Goal: Task Accomplishment & Management: Manage account settings

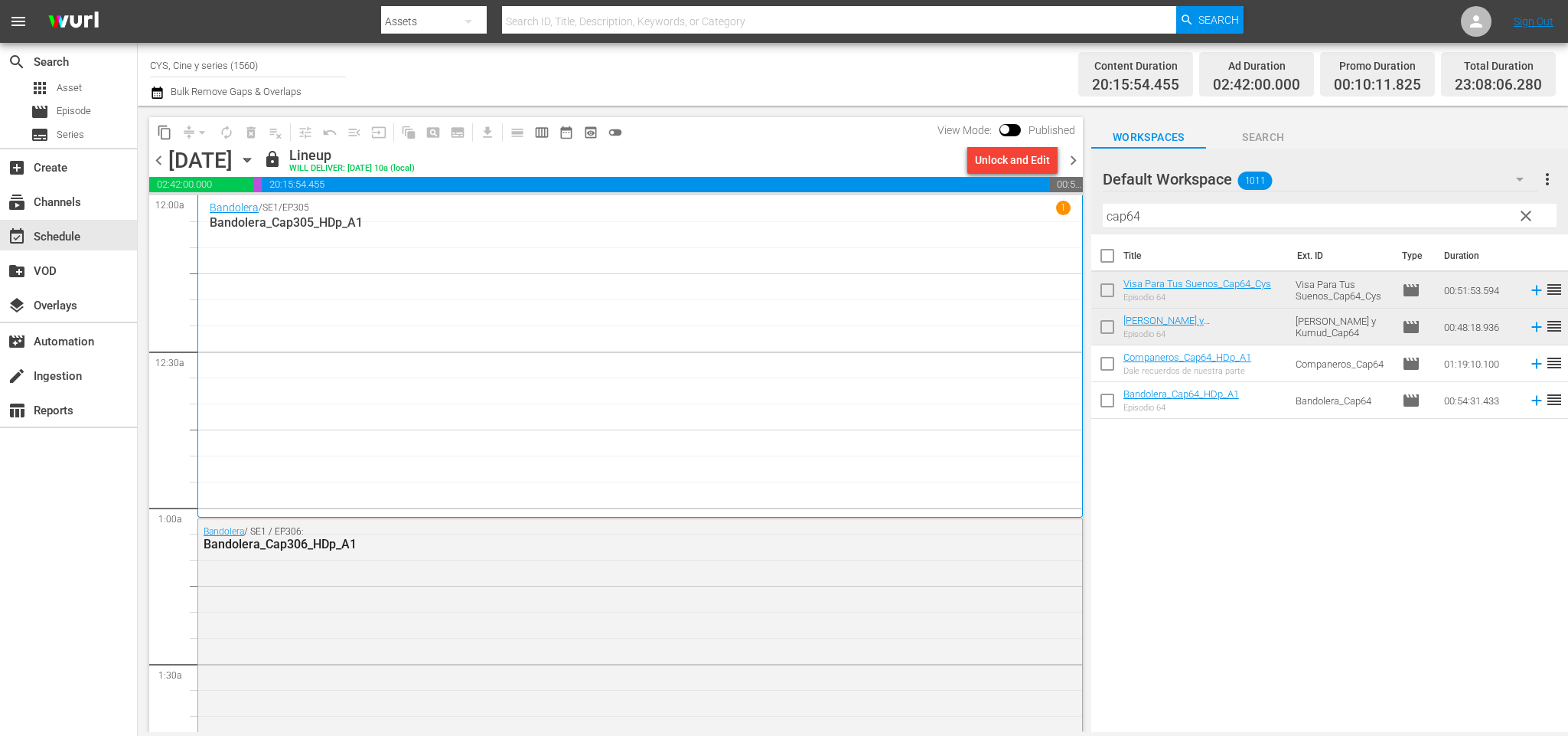
click at [1328, 186] on div "Default Workspace 1011" at bounding box center [1320, 179] width 435 height 43
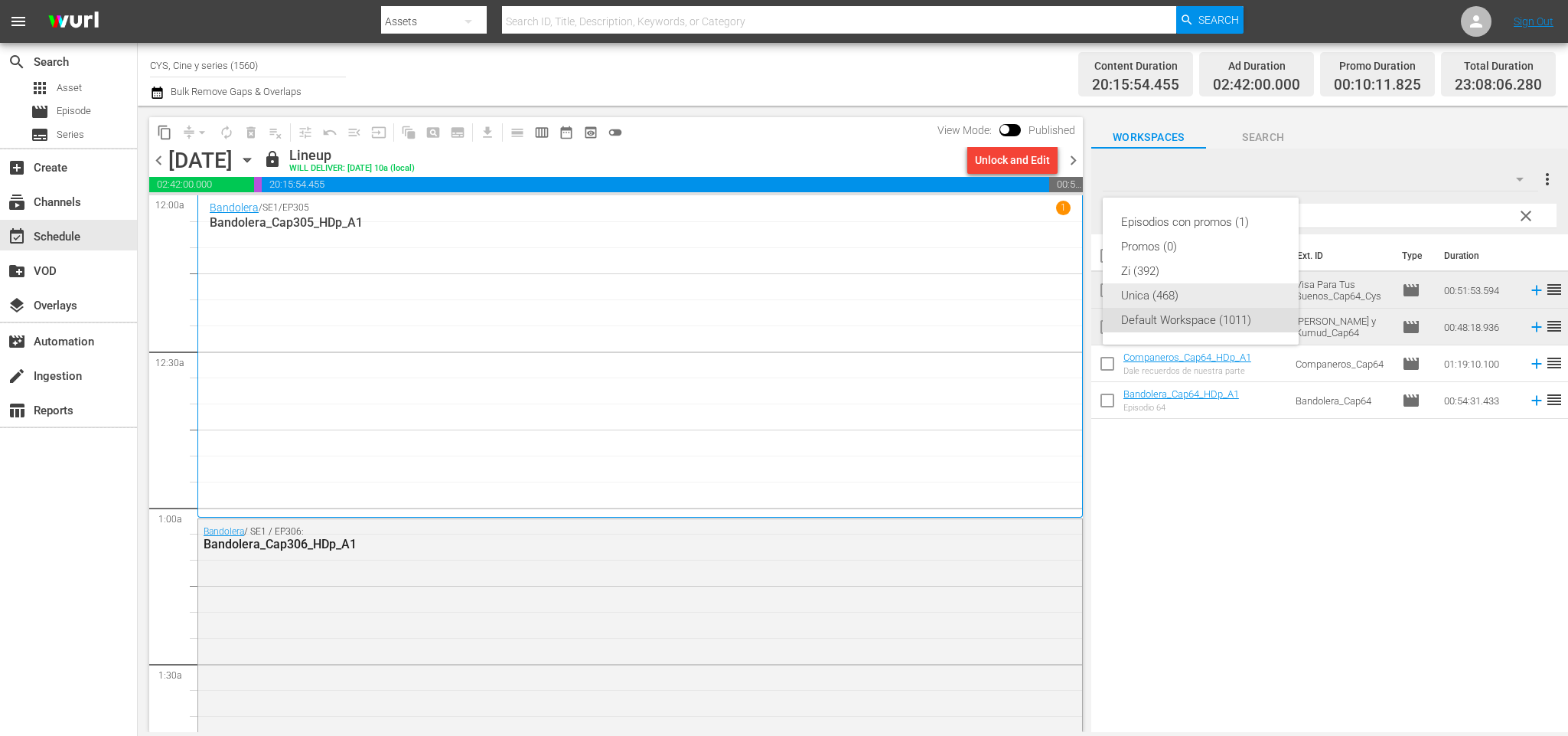
click at [1186, 286] on div "Unica (468)" at bounding box center [1201, 296] width 159 height 24
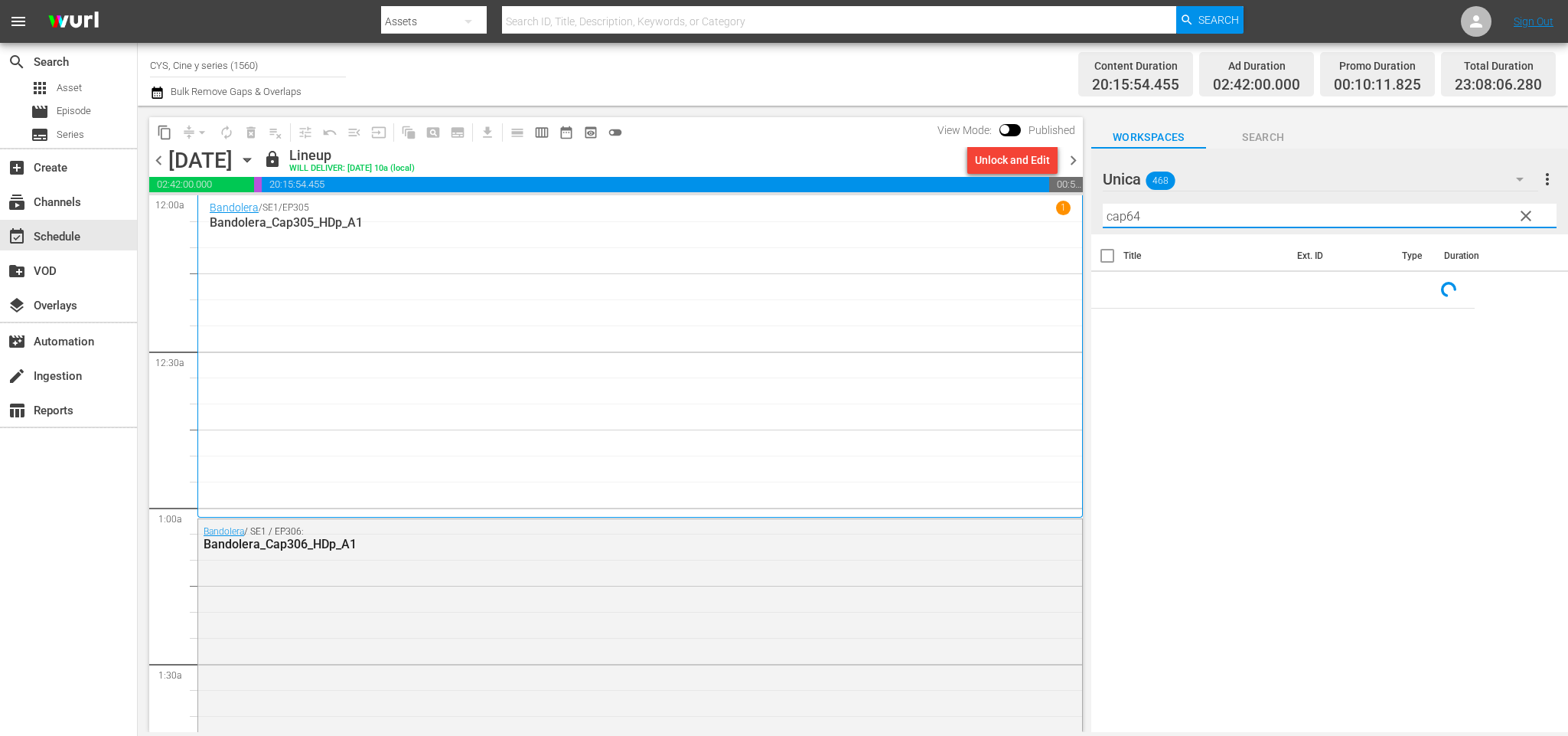
drag, startPoint x: 1223, startPoint y: 218, endPoint x: 1021, endPoint y: 198, distance: 203.0
click at [1042, 194] on div "content_copy compress arrow_drop_down autorenew_outlined delete_forever_outline…" at bounding box center [852, 419] width 1430 height 626
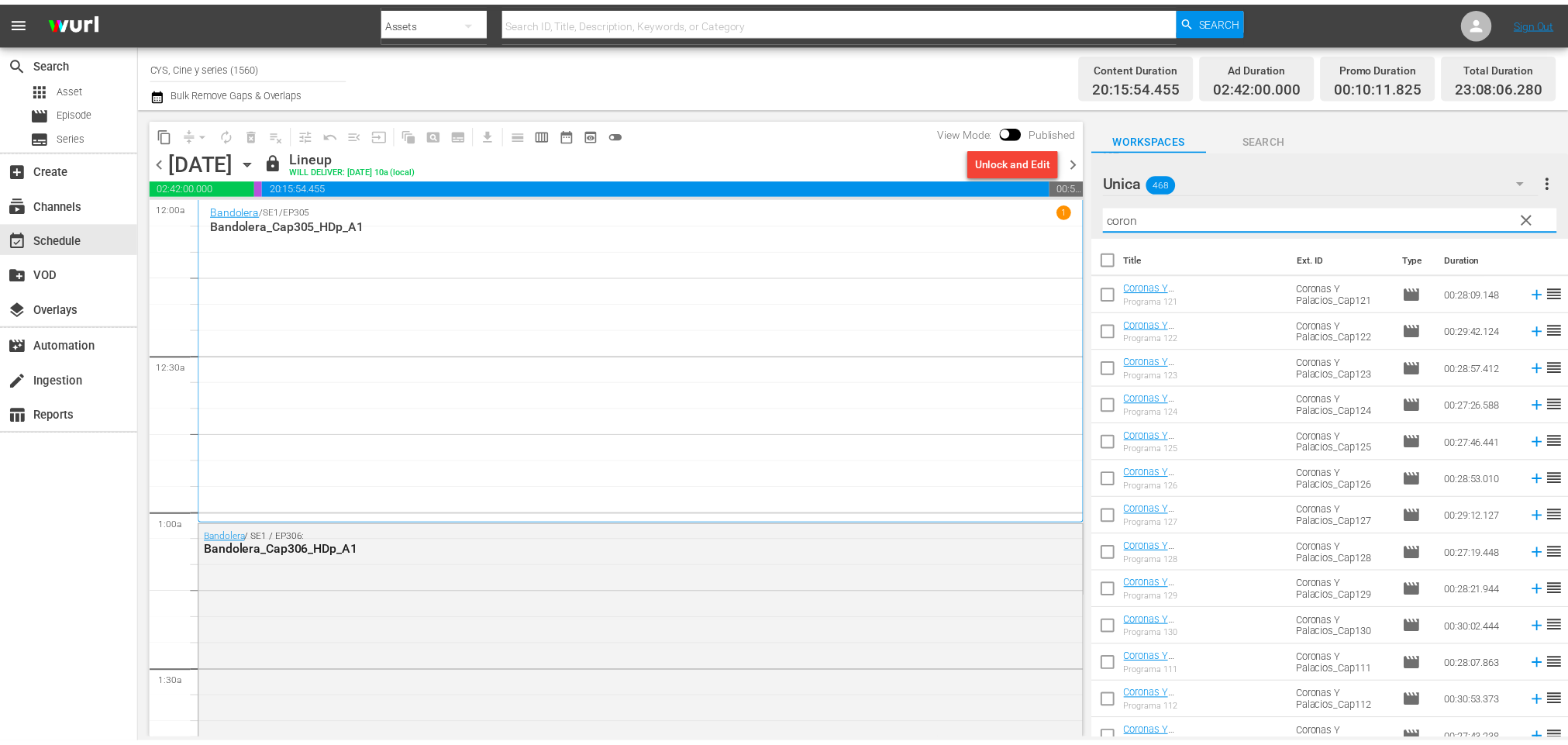
scroll to position [117, 0]
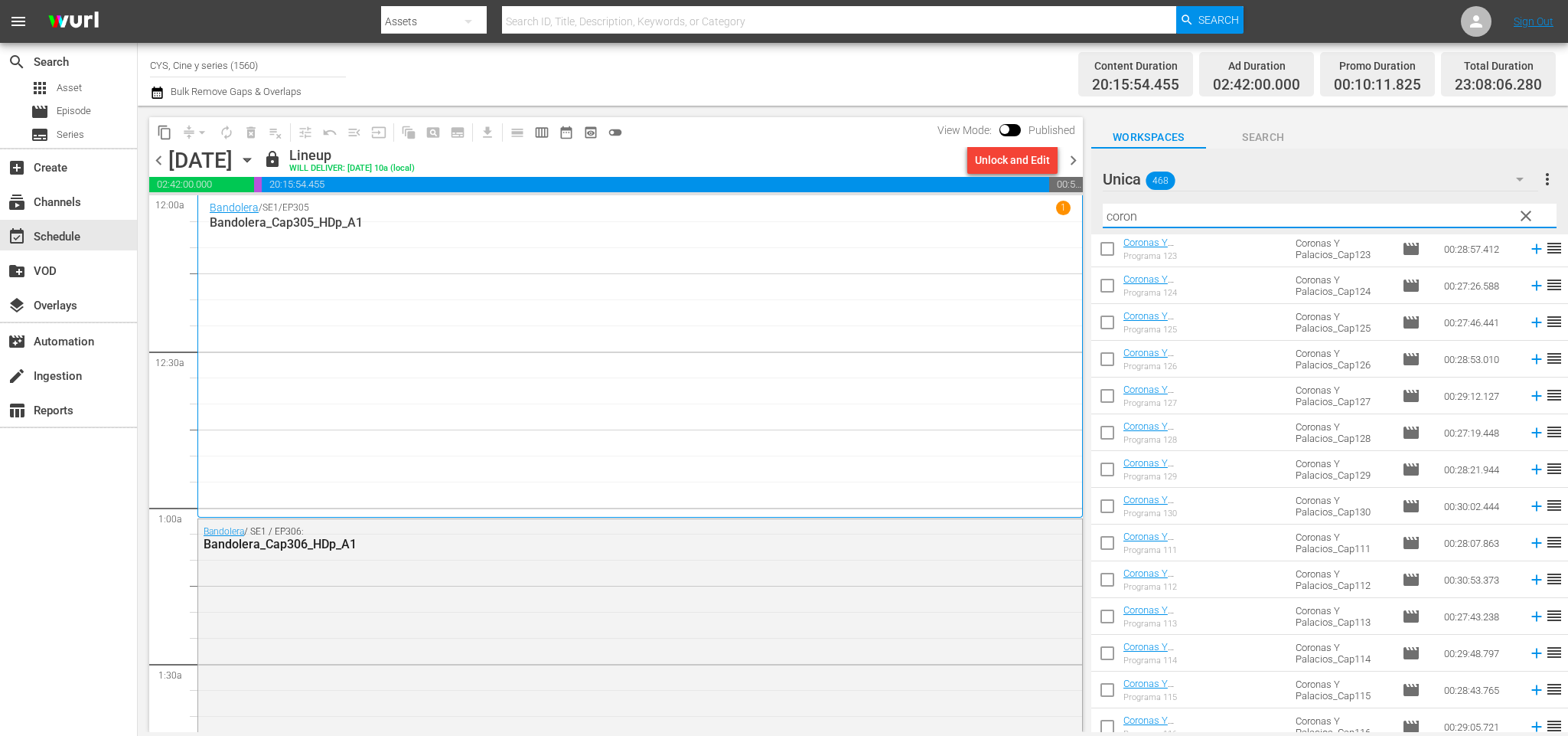
type input "coron"
click at [70, 133] on span "Series" at bounding box center [70, 134] width 27 height 15
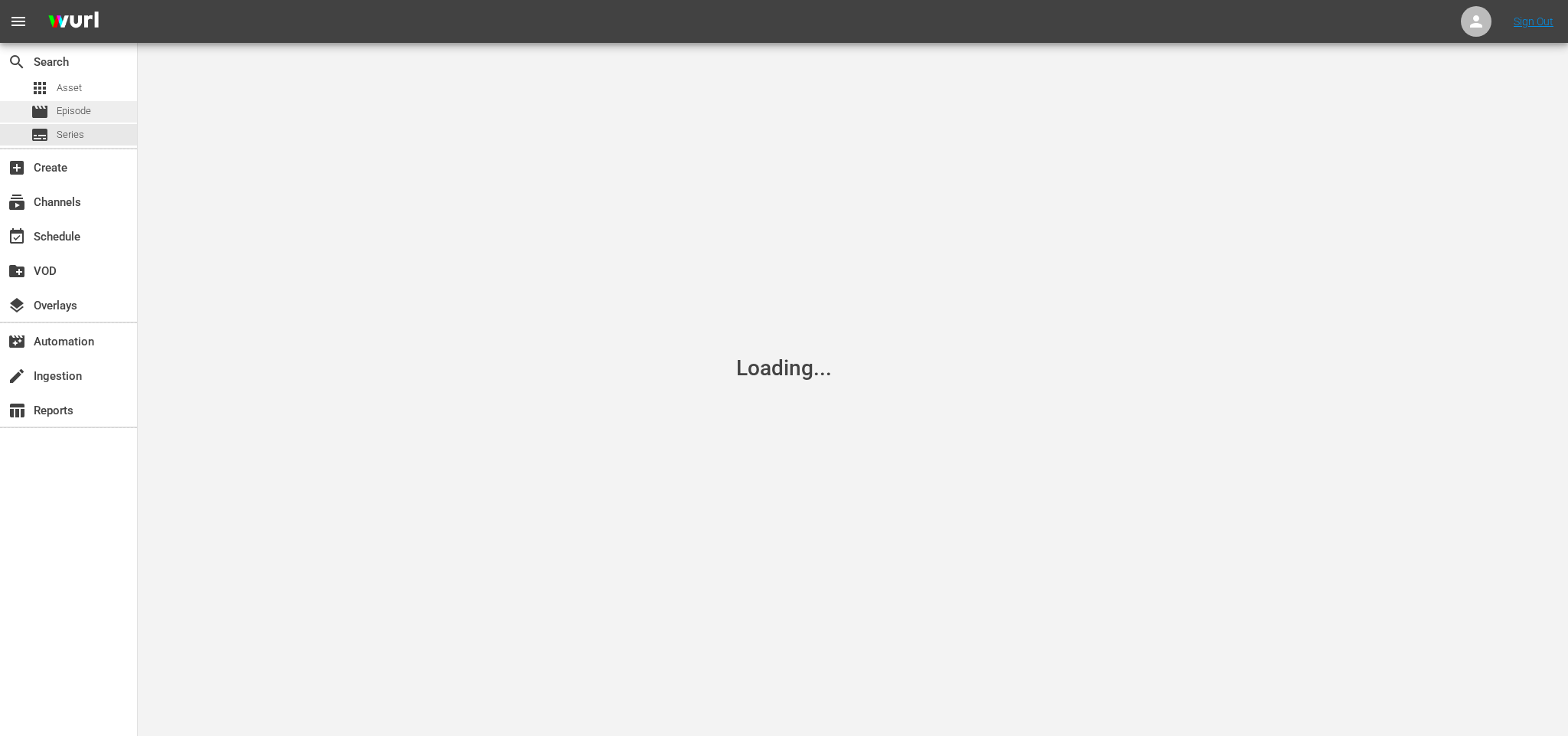
click at [91, 111] on span "Episode" at bounding box center [73, 110] width 35 height 15
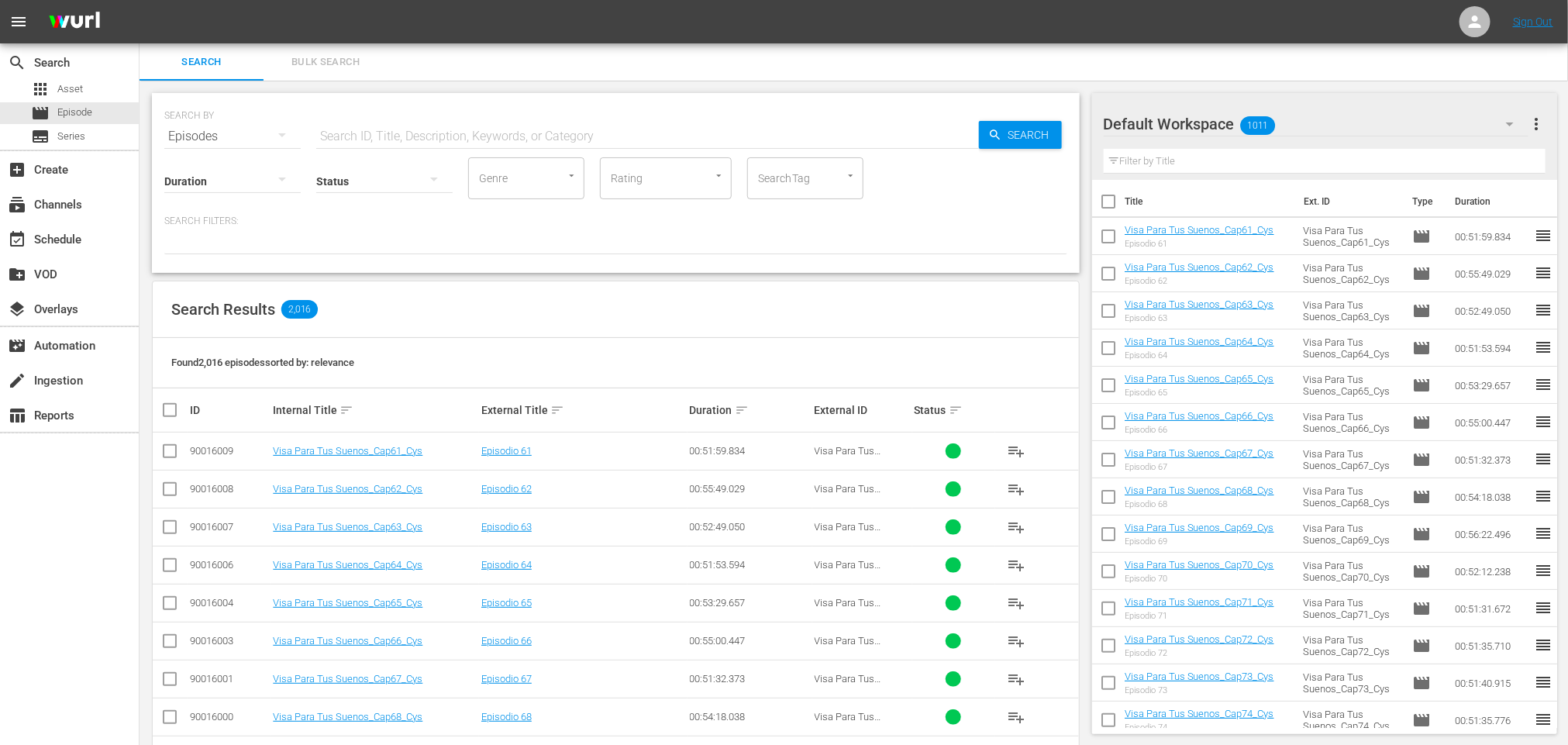
click at [371, 133] on input "text" at bounding box center [647, 137] width 663 height 37
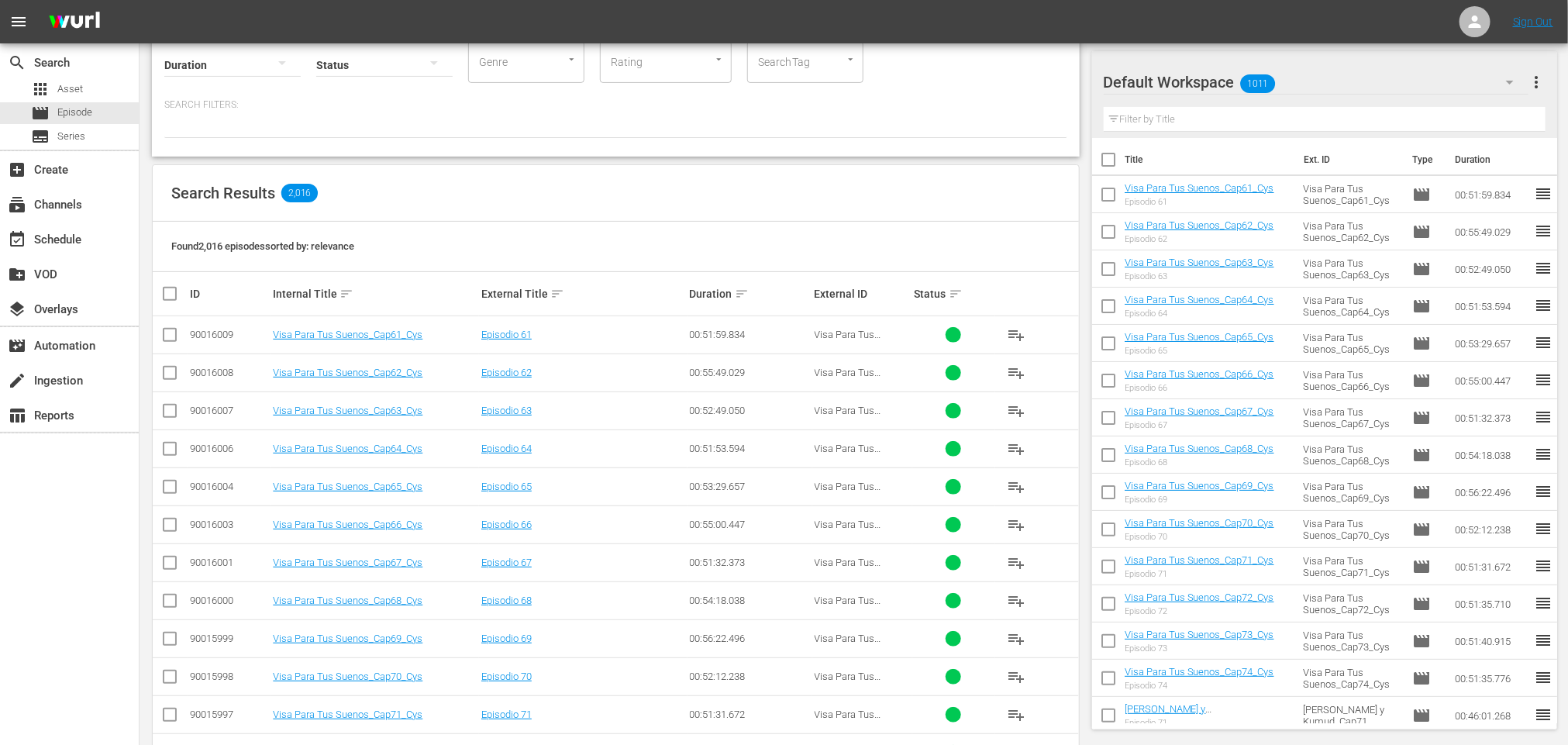
scroll to position [232, 0]
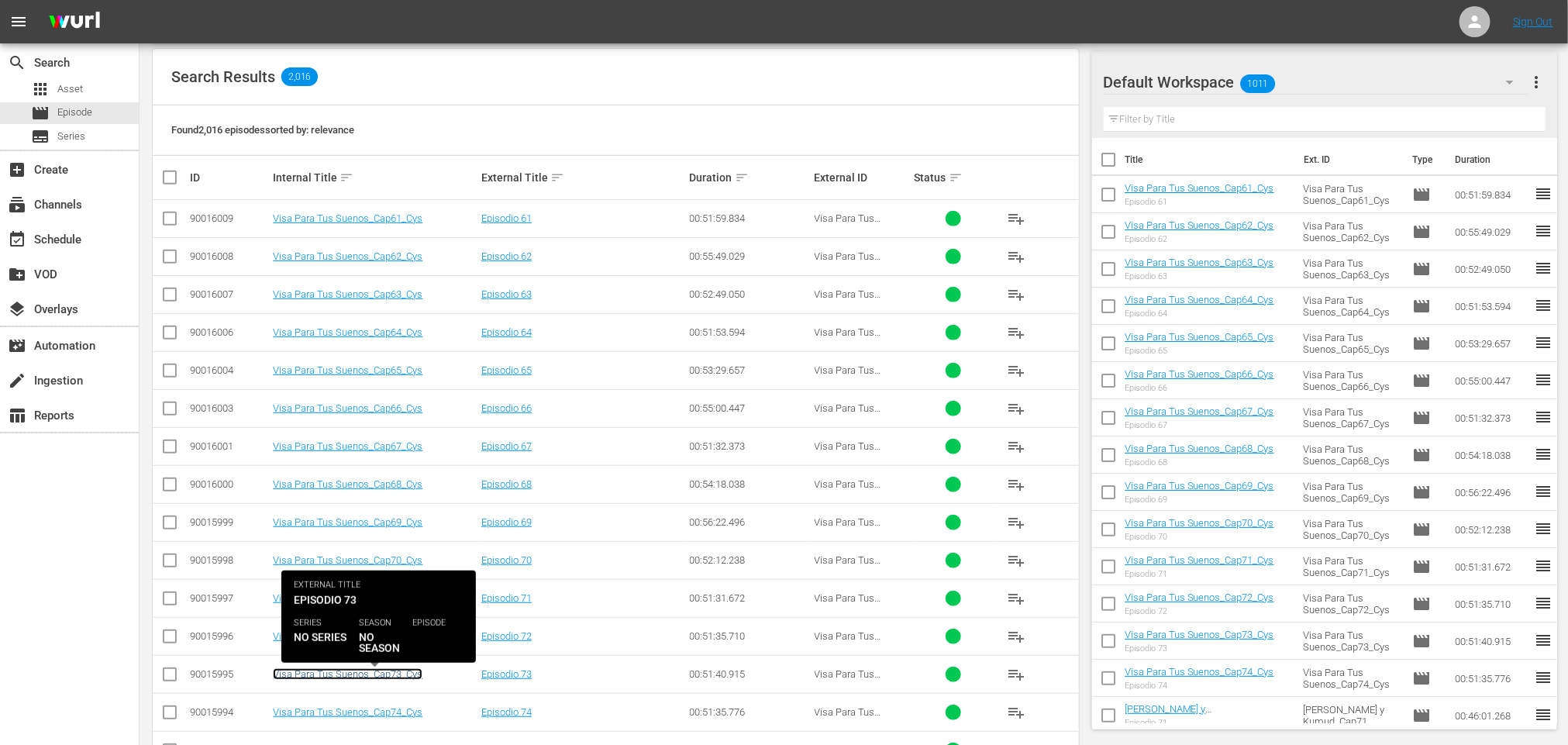
click at [407, 679] on link "Visa Para Tus Suenos_Cap73_Cys" at bounding box center [348, 674] width 150 height 11
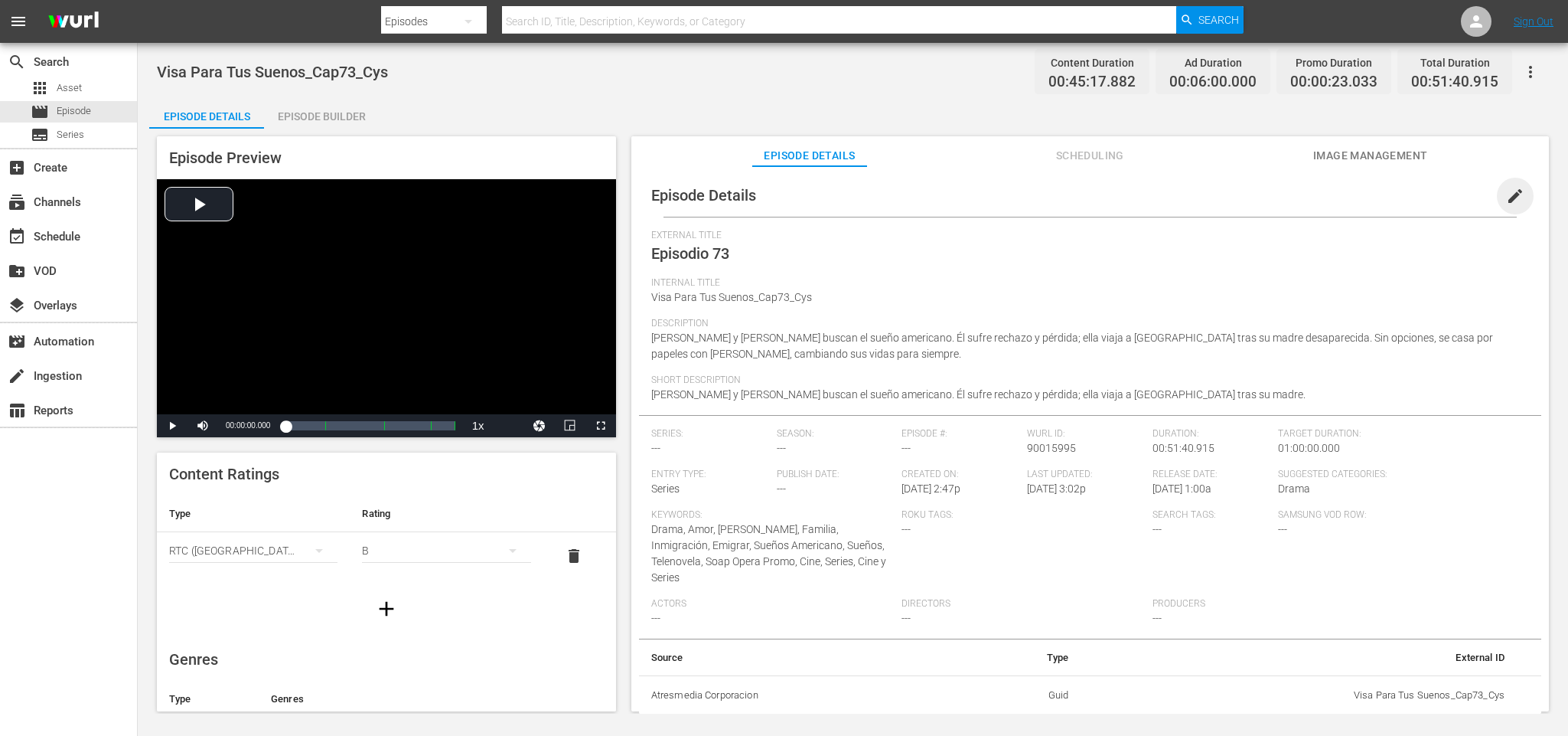
click at [1508, 197] on span "edit" at bounding box center [1515, 196] width 19 height 19
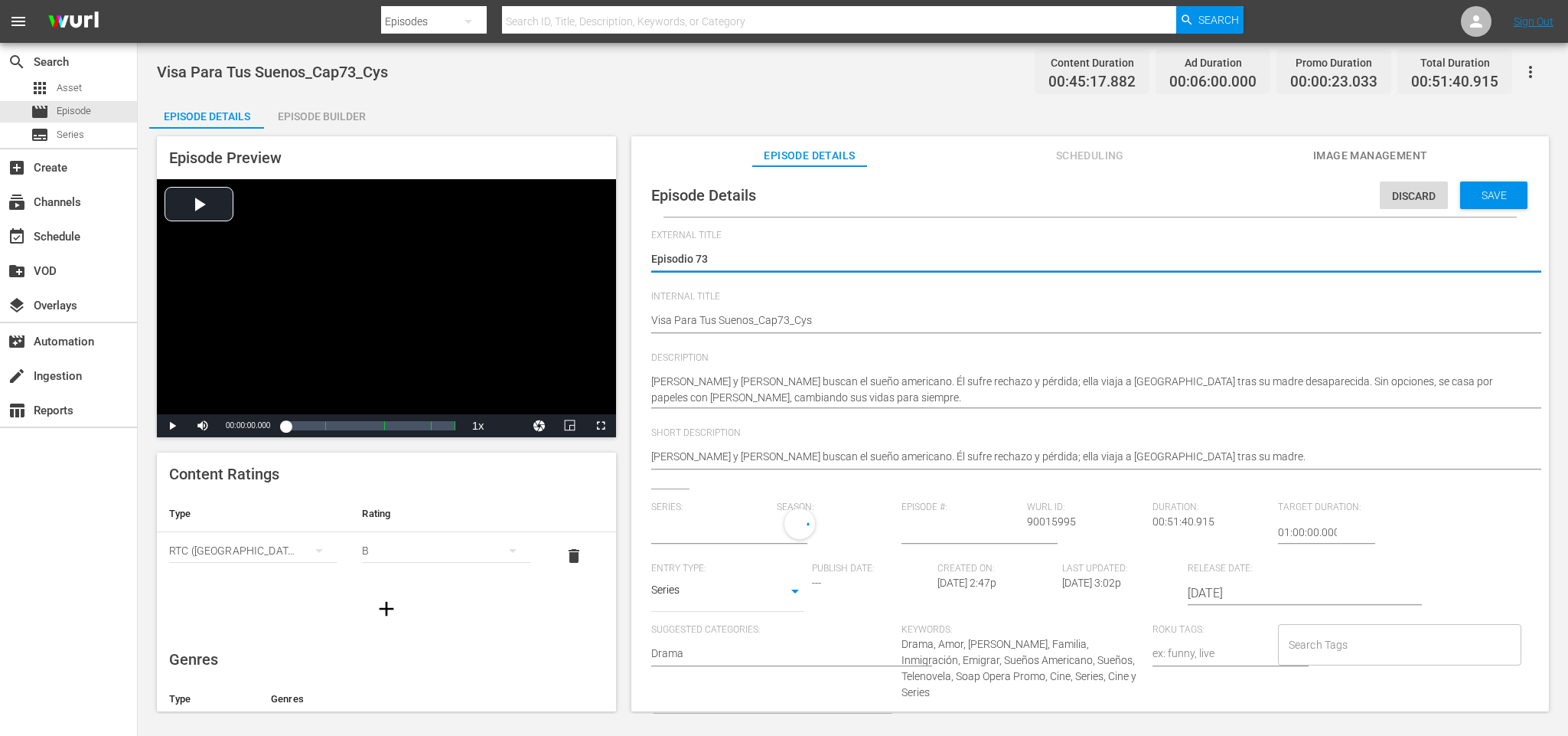
type input "No Series"
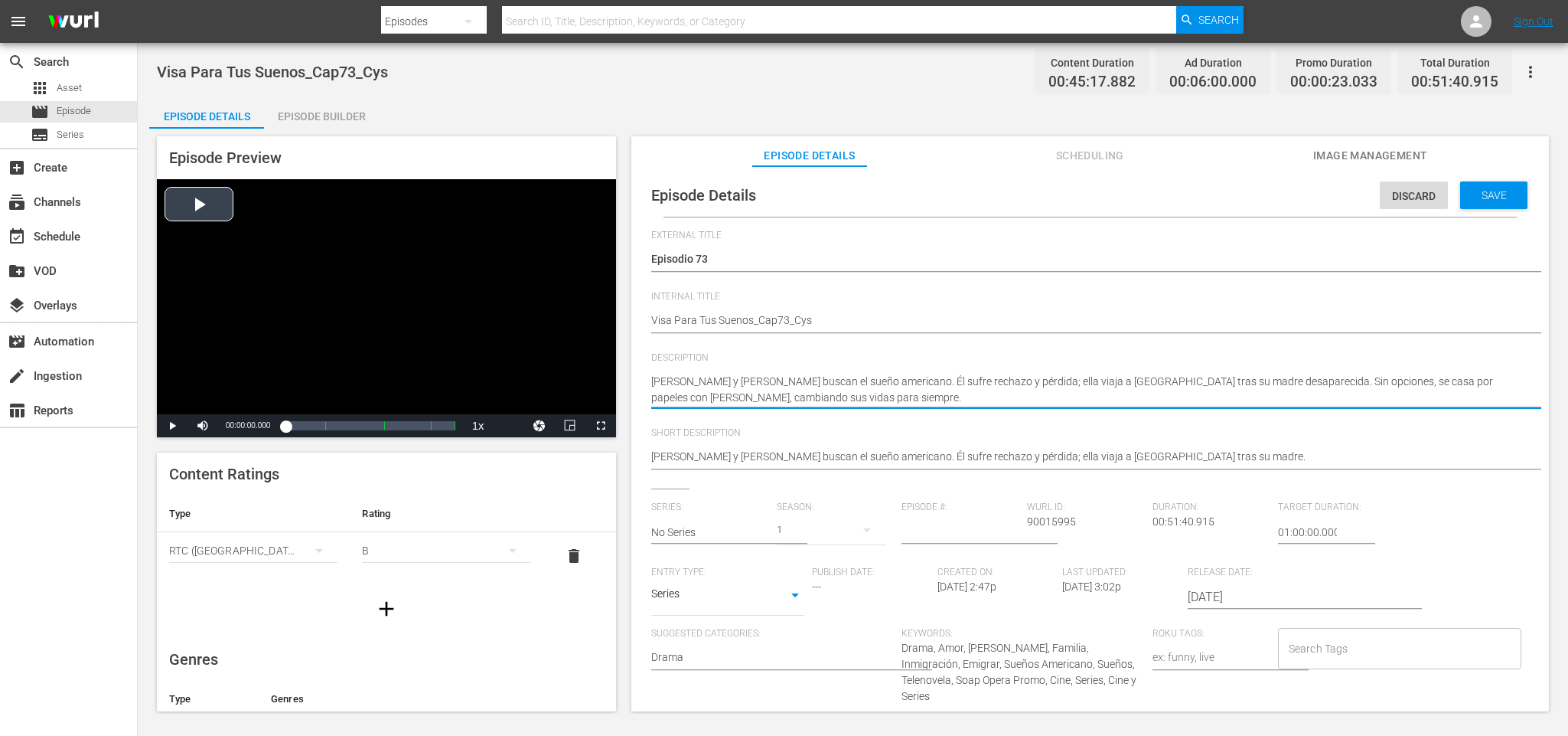
drag, startPoint x: 783, startPoint y: 399, endPoint x: 605, endPoint y: 363, distance: 181.6
click at [605, 363] on div "Episode Preview Video Player is loading. Play Video Play Mute Current Time 00:0…" at bounding box center [852, 426] width 1408 height 595
paste textarea "137943146"
type textarea "137943146"
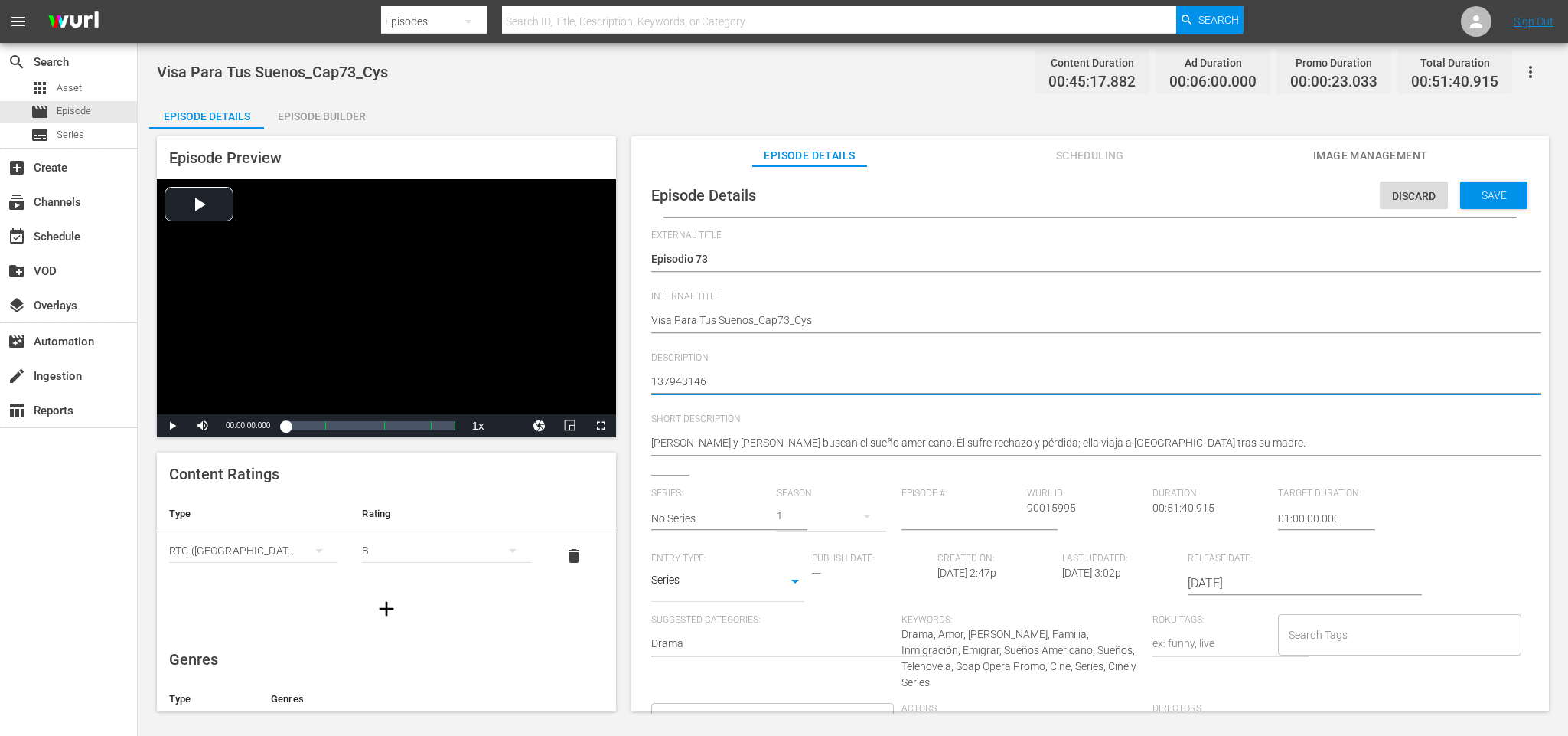
type textarea "[PERSON_NAME] y [PERSON_NAME] buscan el sueño americano. Él sufre rechazo y pér…"
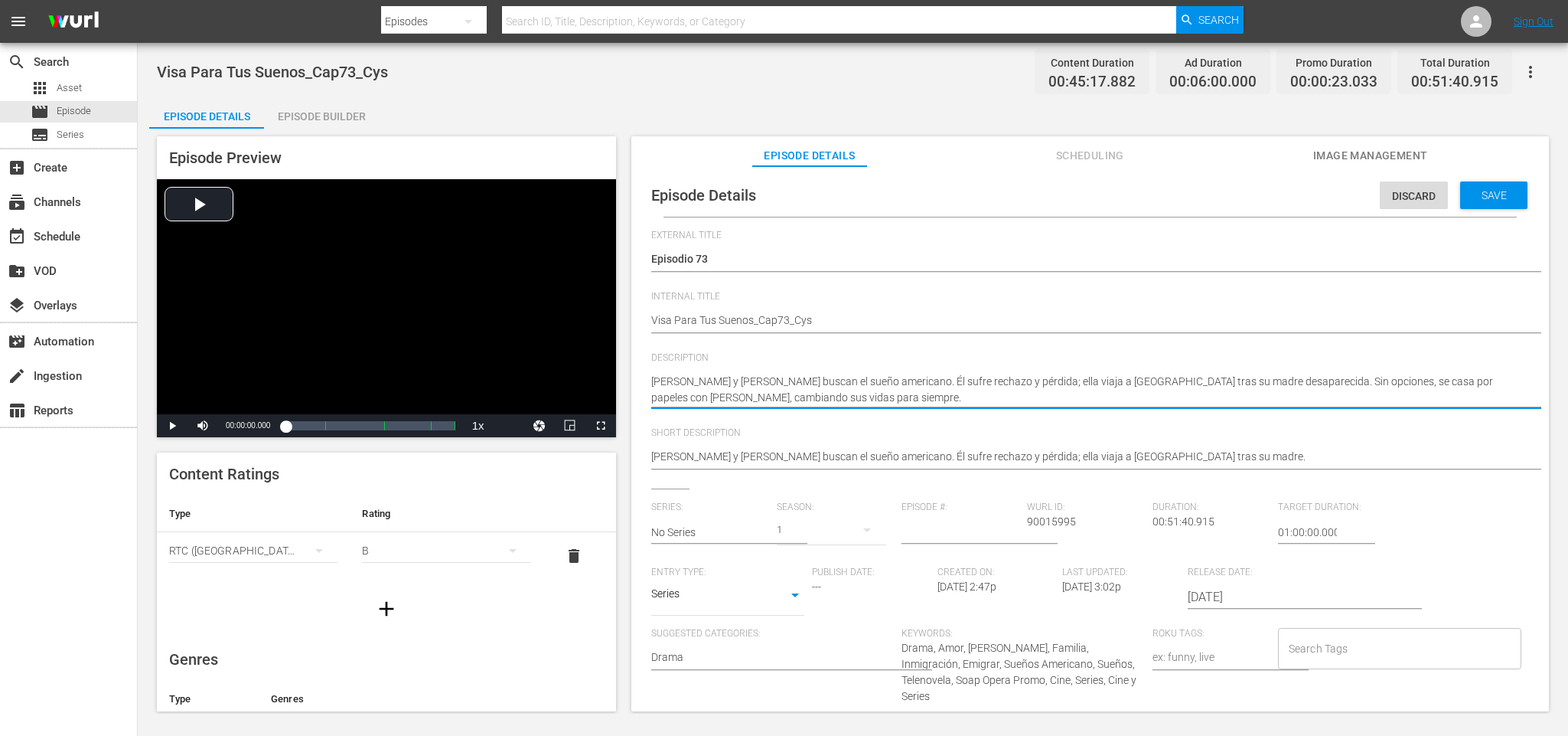
drag, startPoint x: 658, startPoint y: 379, endPoint x: 633, endPoint y: 362, distance: 30.2
click at [633, 362] on div "Episode Details Discard Save External Title Episodio 73 Episodio 73 Internal Ti…" at bounding box center [1090, 445] width 918 height 560
paste textarea ""Siguiendo el consejo [PERSON_NAME] decide primero resolver sus propios asuntos…"
type textarea ""Siguiendo el consejo [PERSON_NAME] decide primero resolver sus propios asuntos…"
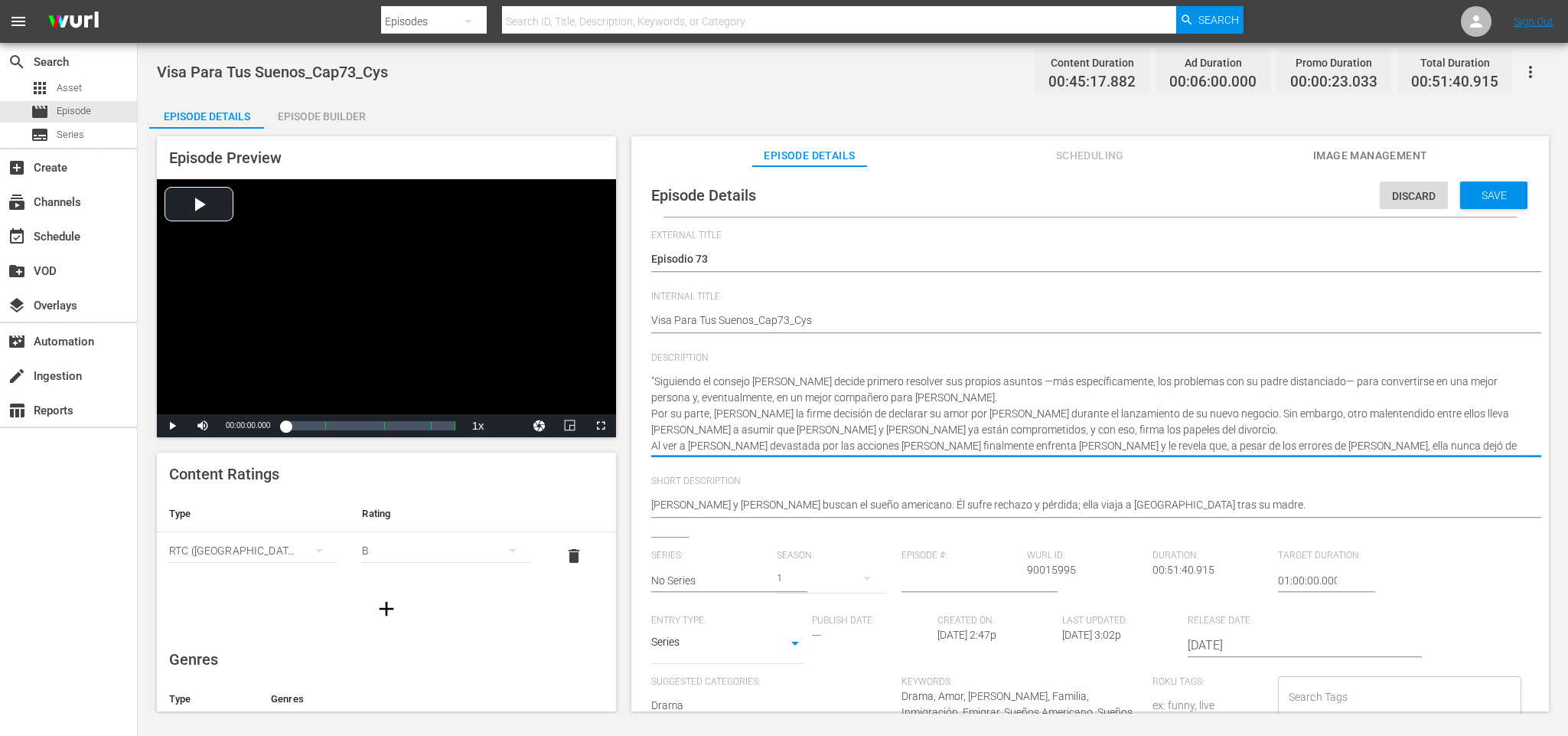
drag, startPoint x: 1157, startPoint y: 445, endPoint x: 943, endPoint y: 402, distance: 218.3
click at [943, 402] on textarea "[PERSON_NAME] y [PERSON_NAME] buscan el sueño americano. Él sufre rechazo y pér…" at bounding box center [1086, 414] width 870 height 81
type textarea ""Siguiendo el consejo [PERSON_NAME] decide primero resolver sus propios asuntos…"
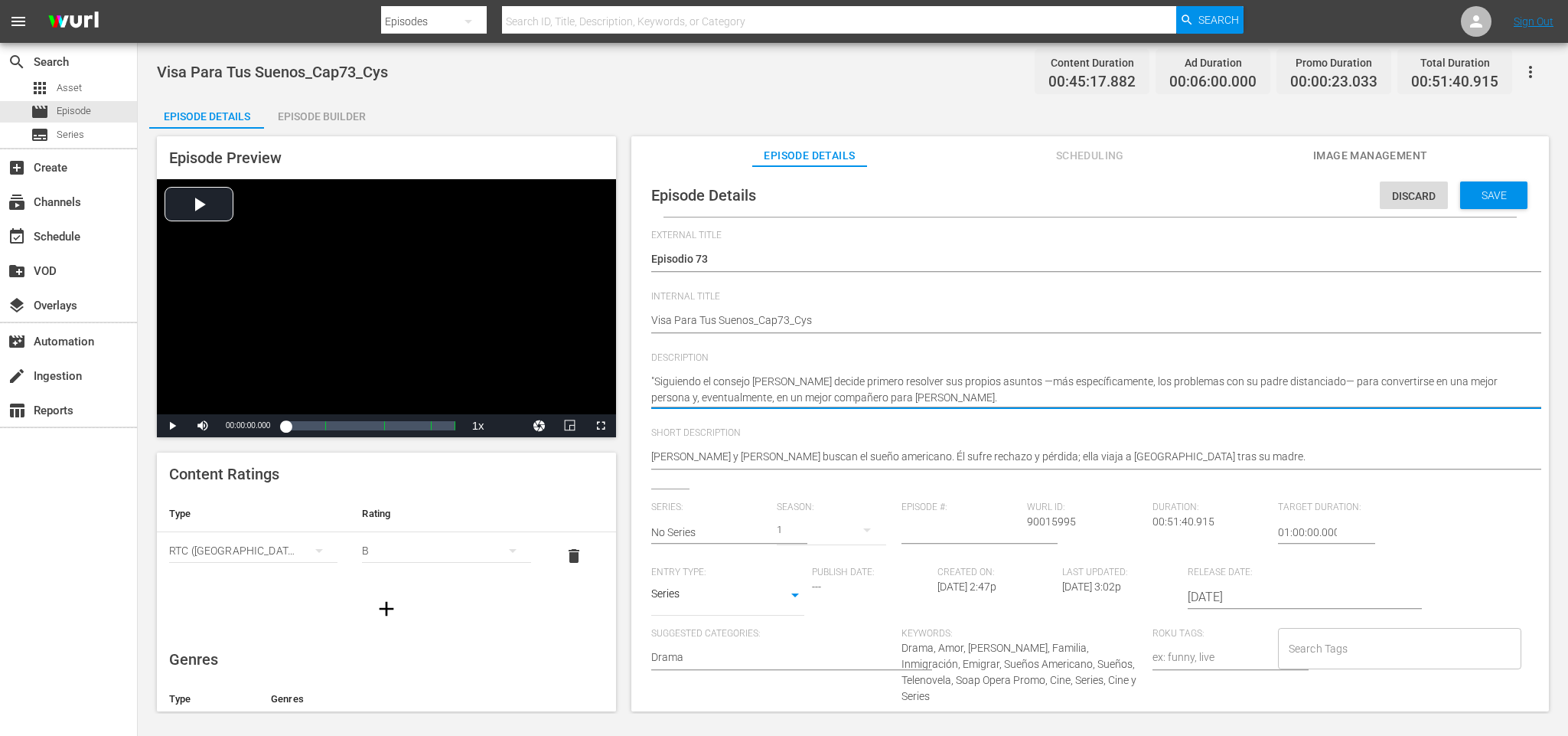
click at [658, 382] on textarea "[PERSON_NAME] y [PERSON_NAME] buscan el sueño americano. Él sufre rechazo y pér…" at bounding box center [1086, 390] width 870 height 32
type textarea "Siguiendo el consejo [PERSON_NAME] decide primero resolver sus propios asuntos …"
click at [1030, 379] on textarea "[PERSON_NAME] y [PERSON_NAME] buscan el sueño americano. Él sufre rechazo y pér…" at bounding box center [1086, 390] width 870 height 32
type textarea "Siguiendo el consejo [PERSON_NAME] decide primero resolver sus propios asuntos …"
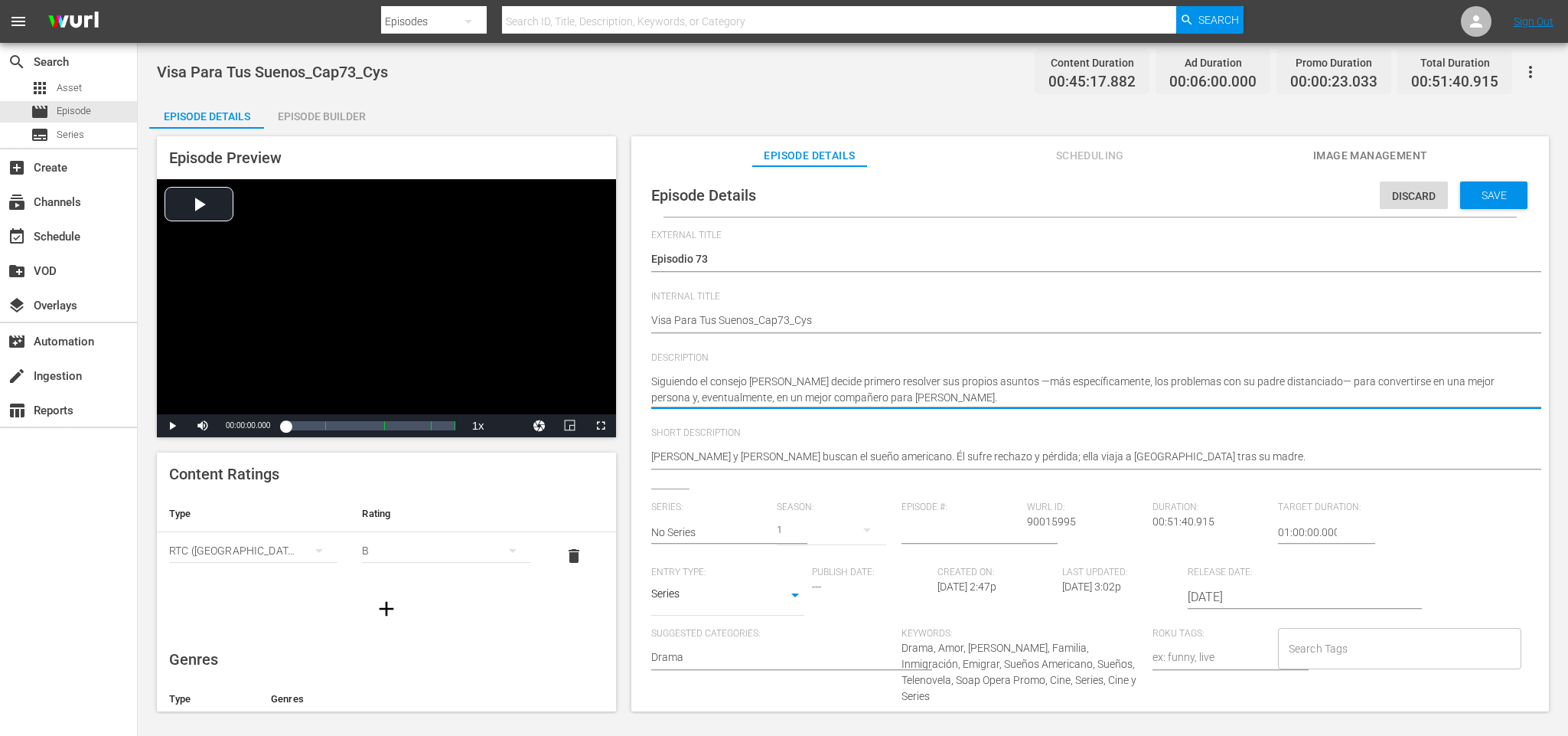
type textarea "Siguiendo el consejo [PERSON_NAME] decide primero resolver sus propios asuntos …"
type textarea "Siguiendo el consejo [PERSON_NAME] decide primero resolver sus propios asuntosm…"
type textarea "Siguiendo el consejo [PERSON_NAME] decide primero resolver sus propios asuntos,…"
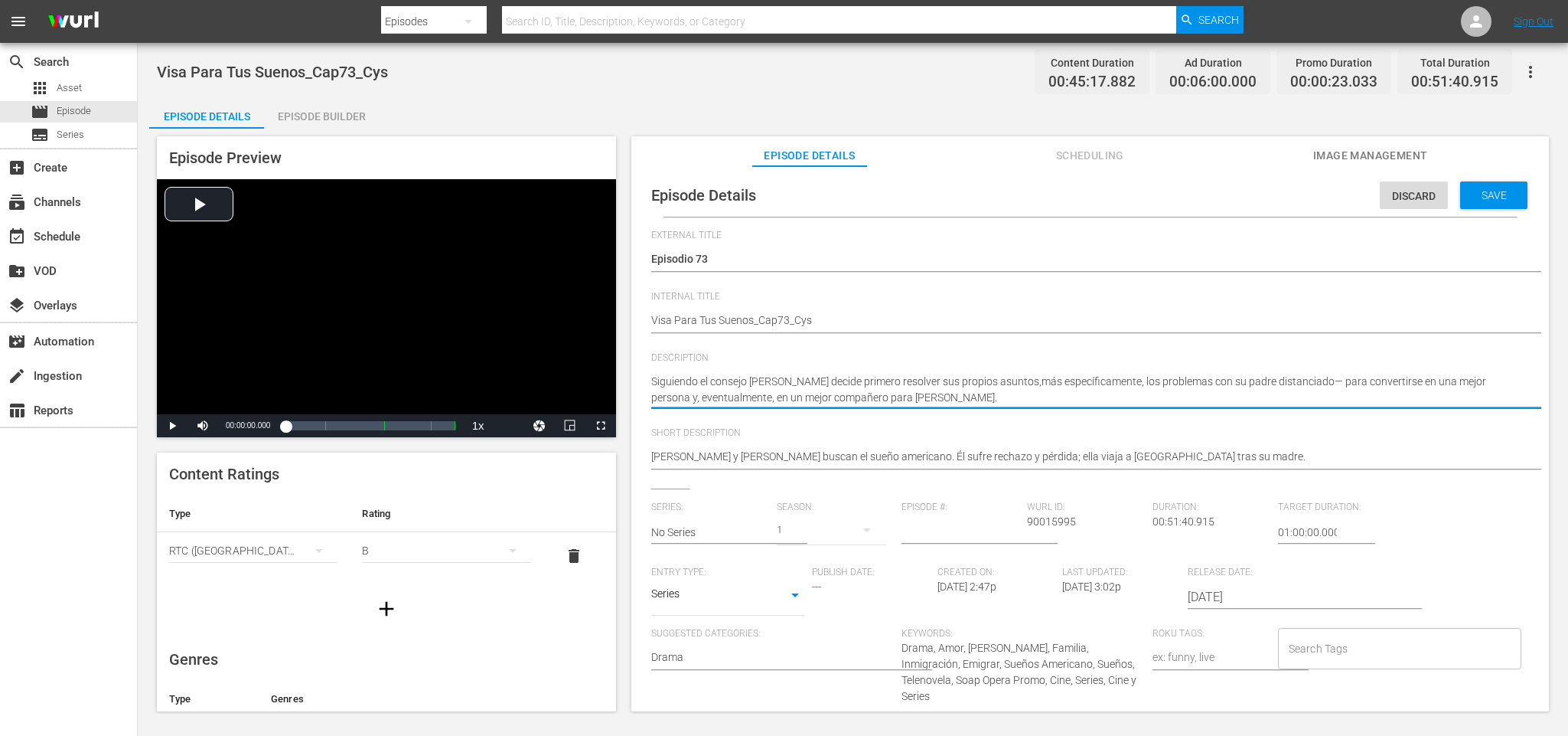
type textarea "Siguiendo el consejo [PERSON_NAME] decide primero resolver sus propios asuntos,…"
click at [1321, 382] on textarea "[PERSON_NAME] y [PERSON_NAME] buscan el sueño americano. Él sufre rechazo y pér…" at bounding box center [1086, 390] width 870 height 32
type textarea "Siguiendo el consejo [PERSON_NAME] decide primero resolver sus propios asuntos,…"
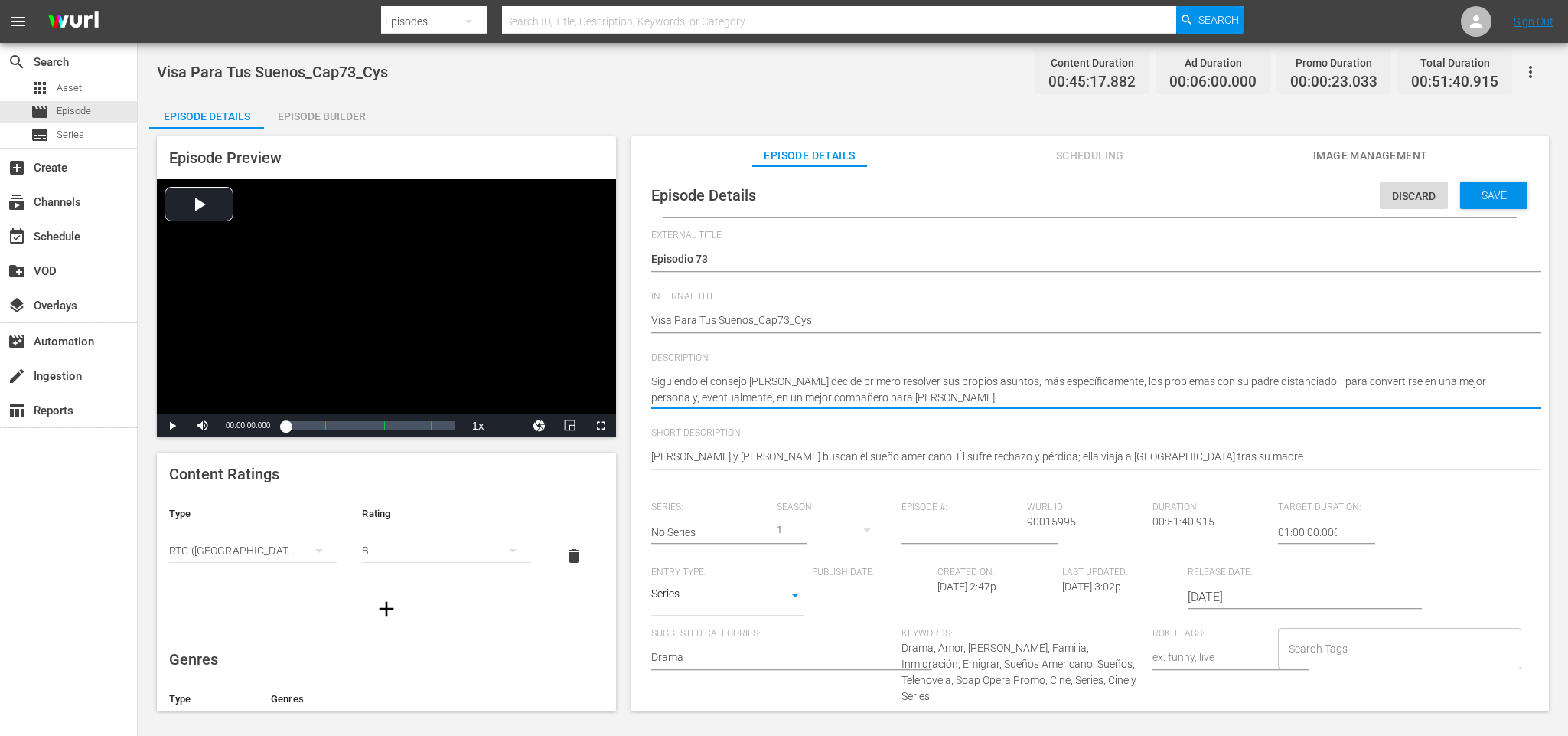
type textarea "Siguiendo el consejo [PERSON_NAME] decide primero resolver sus propios asuntos,…"
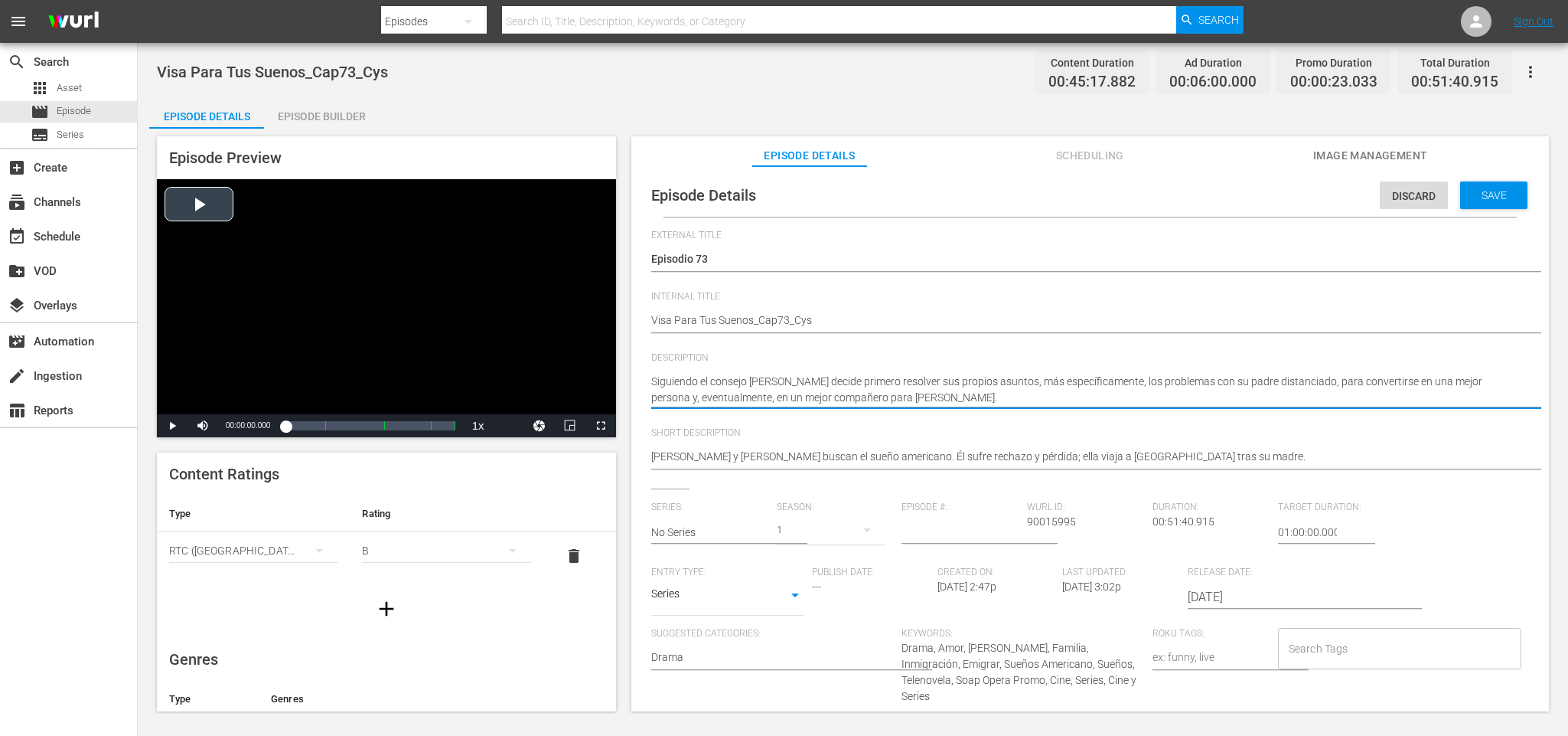
drag, startPoint x: 938, startPoint y: 396, endPoint x: 601, endPoint y: 348, distance: 340.4
click at [601, 348] on div "Episode Preview Video Player is loading. Play Video Play Mute Current Time 00:0…" at bounding box center [852, 426] width 1408 height 595
type textarea "Siguiendo el consejo [PERSON_NAME] decide primero resolver sus propios asuntos,…"
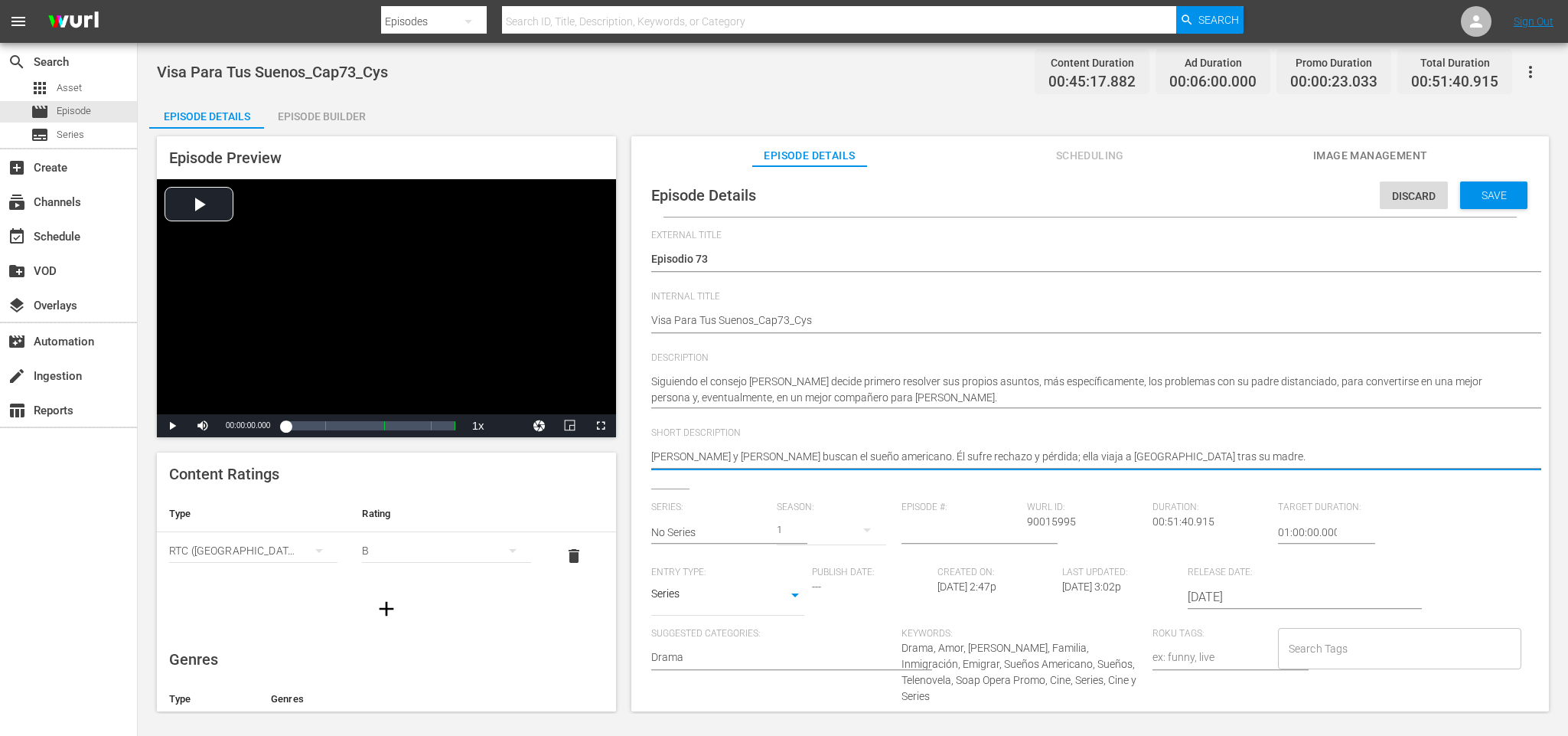
drag, startPoint x: 1126, startPoint y: 453, endPoint x: 616, endPoint y: 453, distance: 510.0
click at [616, 453] on div "Episode Preview Video Player is loading. Play Video Play Mute Current Time 00:0…" at bounding box center [852, 426] width 1408 height 595
paste textarea "Siguiendo el consejo [PERSON_NAME] decide primero resolver sus propios asuntos,…"
type textarea "Siguiendo el consejo [PERSON_NAME] decide primero resolver sus propios asuntos,…"
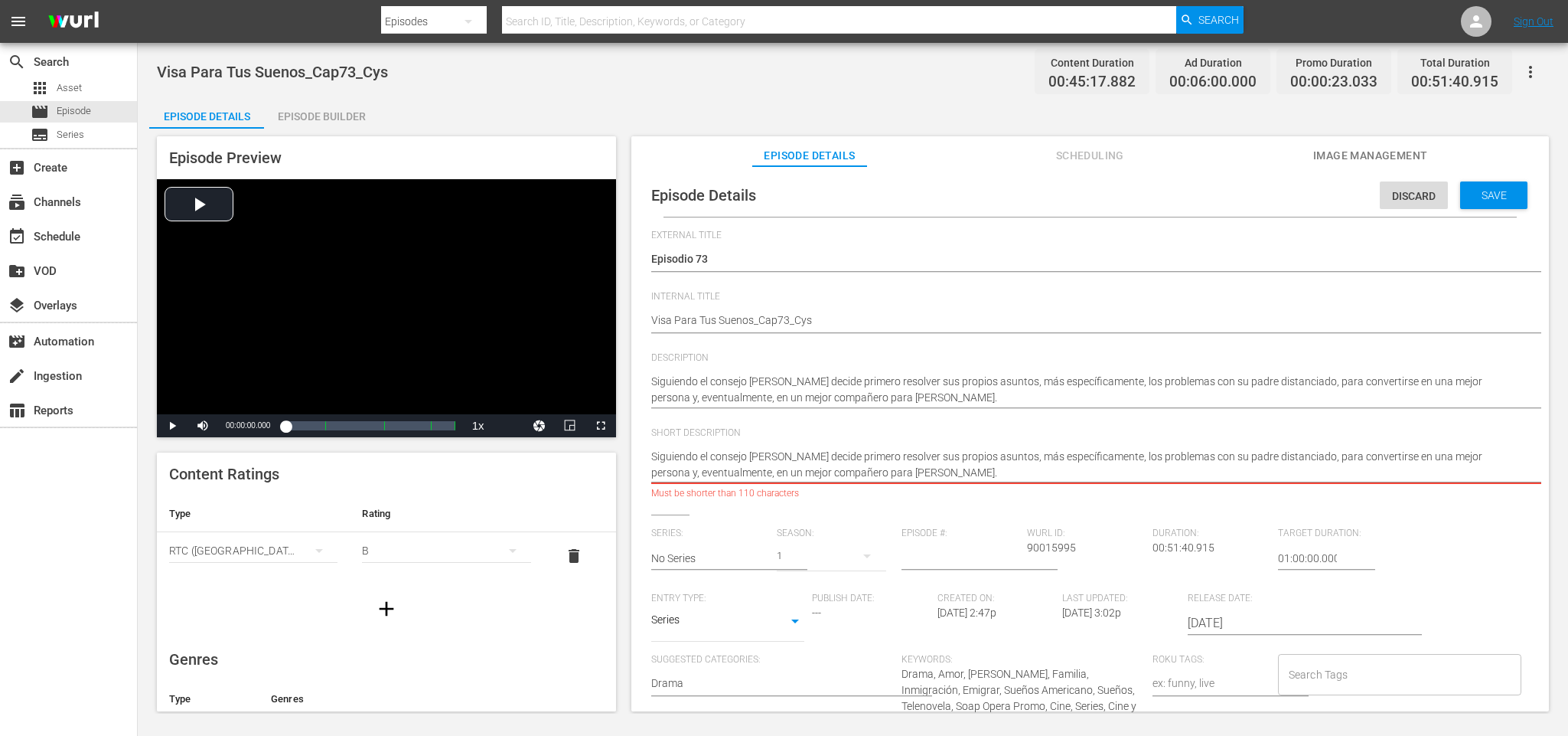
click at [947, 462] on textarea "[PERSON_NAME] y [PERSON_NAME] buscan el sueño americano. Él sufre rechazo y pér…" at bounding box center [1086, 465] width 870 height 32
drag, startPoint x: 1011, startPoint y: 453, endPoint x: 1314, endPoint y: 460, distance: 303.1
click at [1314, 460] on textarea "[PERSON_NAME] y [PERSON_NAME] buscan el sueño americano. Él sufre rechazo y pér…" at bounding box center [1086, 465] width 870 height 32
type textarea "Siguiendo el consejo [PERSON_NAME] decide primero resolver sus propios asunto p…"
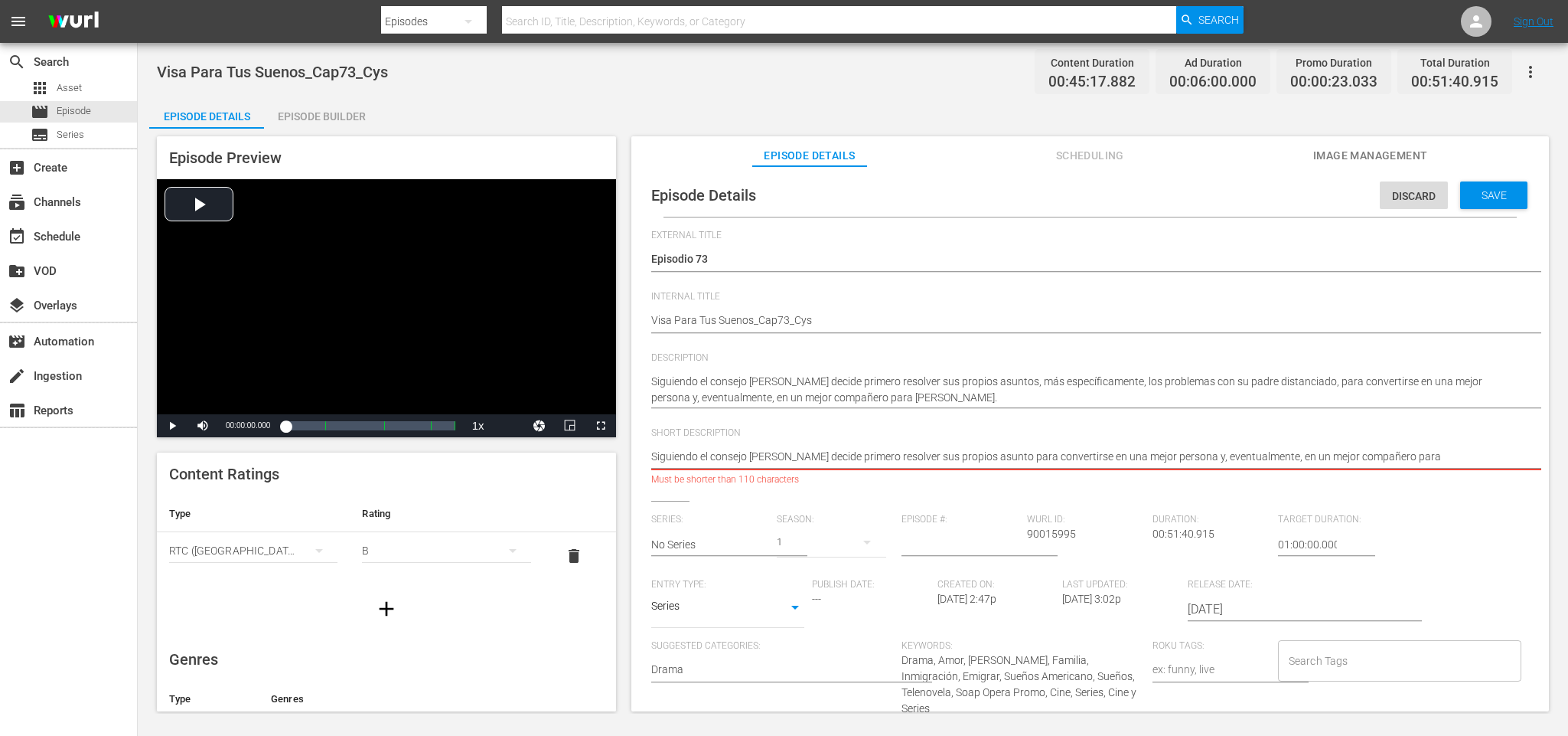
type textarea "Siguiendo el consejo [PERSON_NAME] decide primero resolver sus propios asunto p…"
click at [1286, 449] on textarea "[PERSON_NAME] y [PERSON_NAME] buscan el sueño americano. Él sufre rechazo y pér…" at bounding box center [1086, 457] width 870 height 19
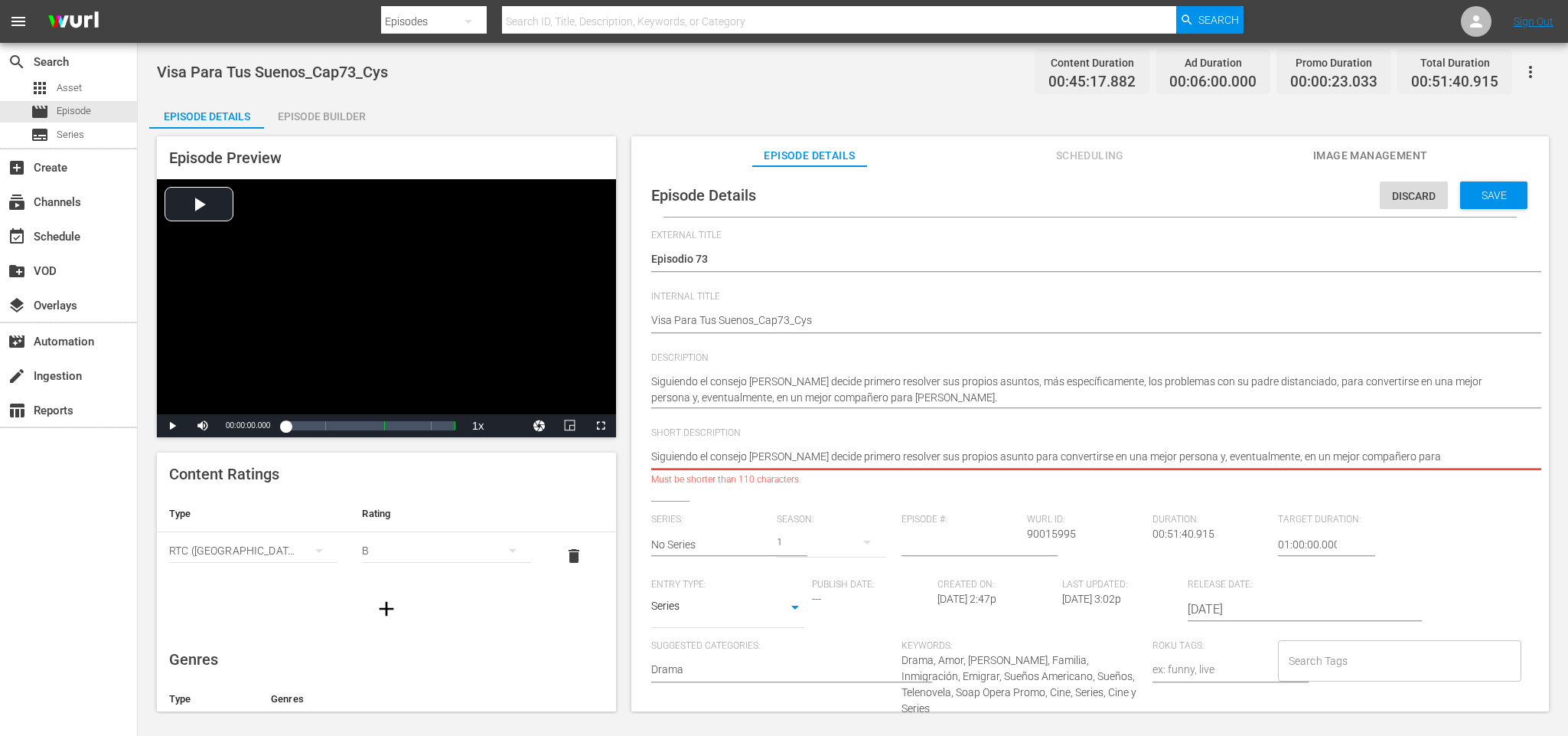
click at [1008, 449] on textarea "[PERSON_NAME] y [PERSON_NAME] buscan el sueño americano. Él sufre rechazo y pér…" at bounding box center [1086, 457] width 870 height 19
click at [1013, 458] on textarea "[PERSON_NAME] y [PERSON_NAME] buscan el sueño americano. Él sufre rechazo y pér…" at bounding box center [1086, 457] width 870 height 19
type textarea "Siguiendo el consejo [PERSON_NAME] decide primero resolver sus propios asunto p…"
drag, startPoint x: 1452, startPoint y: 456, endPoint x: 1193, endPoint y: 460, distance: 259.0
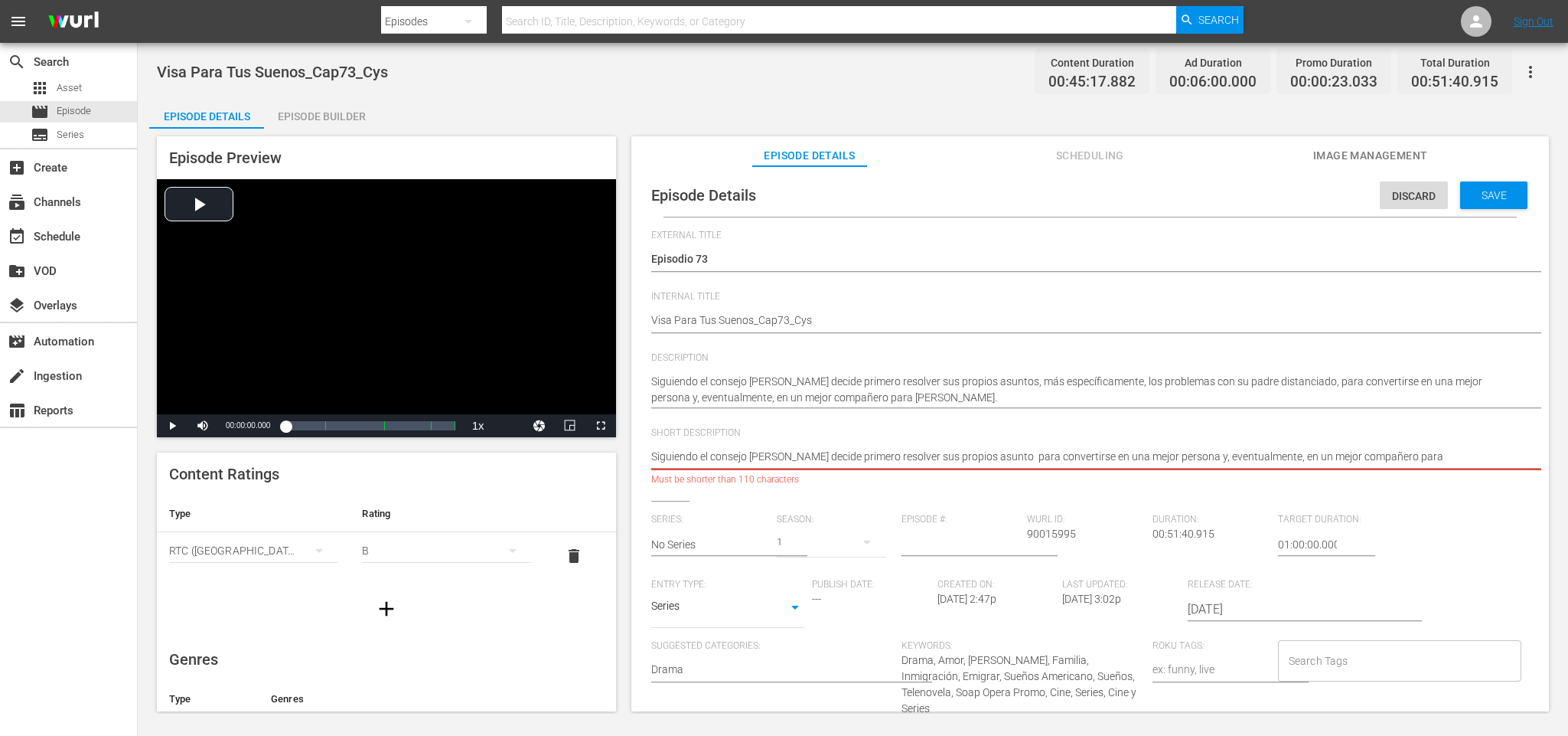
click at [1193, 460] on textarea "[PERSON_NAME] y [PERSON_NAME] buscan el sueño americano. Él sufre rechazo y pér…" at bounding box center [1086, 457] width 870 height 19
type textarea "Siguiendo el consejo [PERSON_NAME] decide primero resolver sus propios asunto p…"
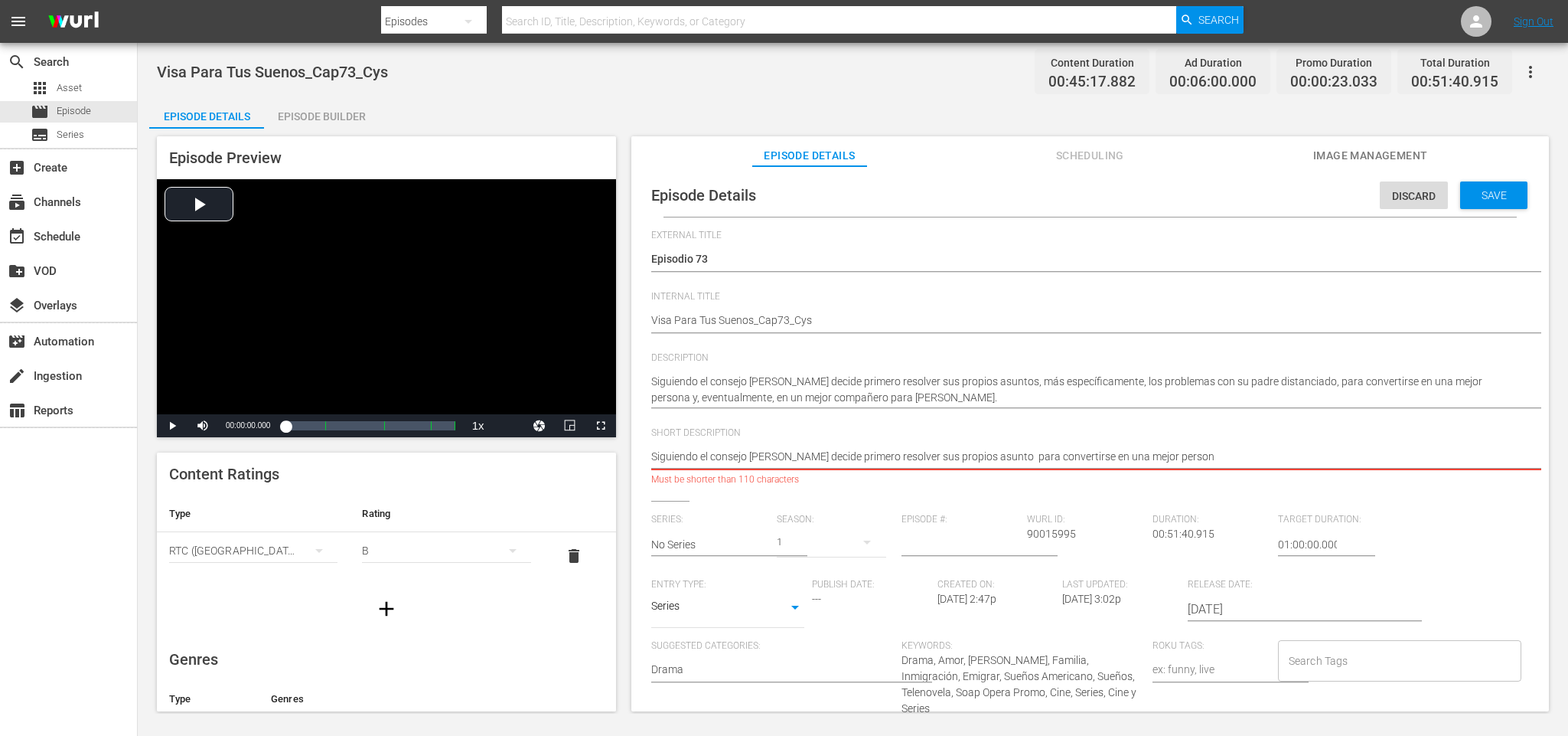
type textarea "Siguiendo el consejo [PERSON_NAME] decide primero resolver sus propios asunto p…"
drag, startPoint x: 919, startPoint y: 456, endPoint x: 880, endPoint y: 461, distance: 39.3
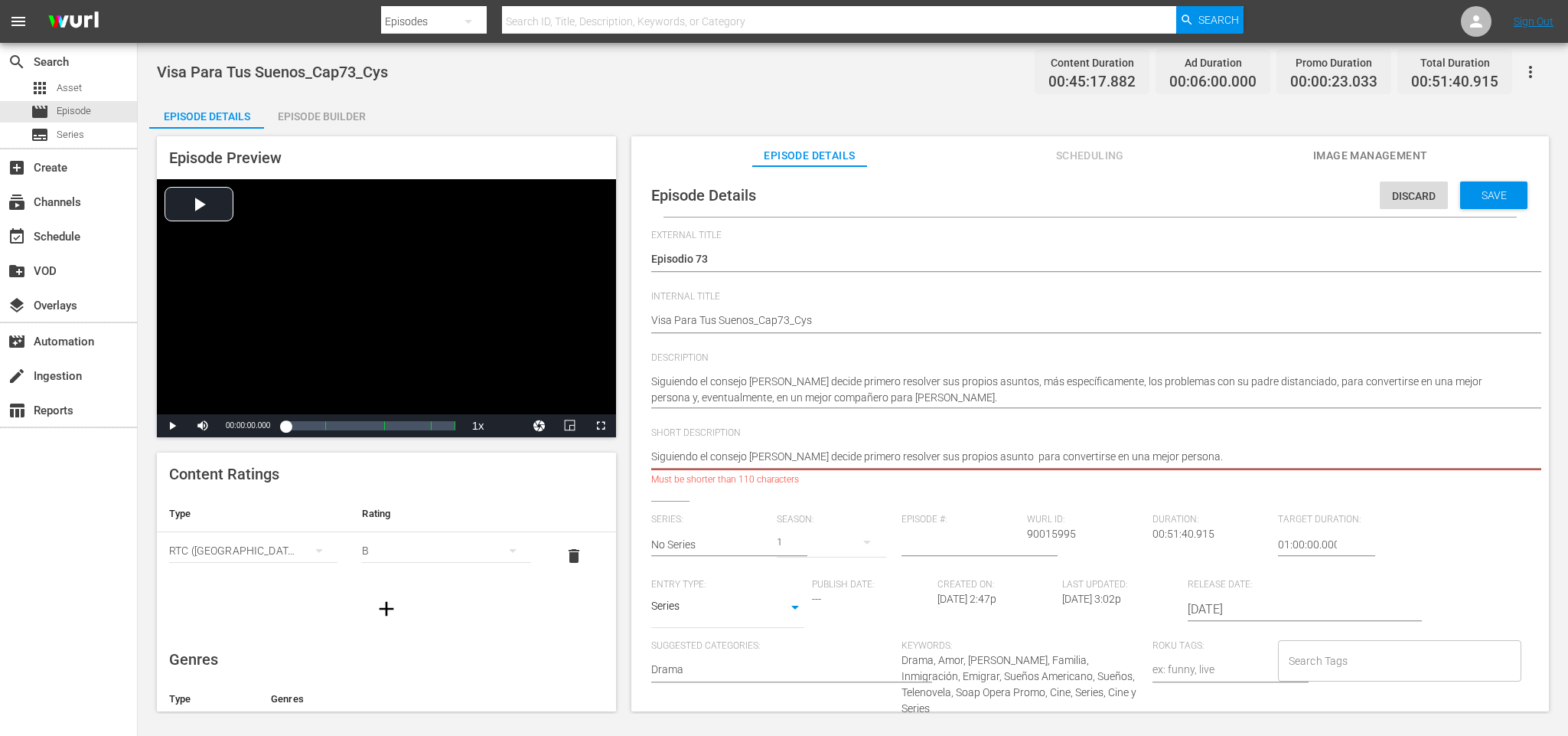
click at [880, 461] on textarea "[PERSON_NAME] y [PERSON_NAME] buscan el sueño americano. Él sufre rechazo y pér…" at bounding box center [1086, 457] width 870 height 19
drag, startPoint x: 880, startPoint y: 448, endPoint x: 884, endPoint y: 460, distance: 12.6
click at [880, 449] on textarea "[PERSON_NAME] y [PERSON_NAME] buscan el sueño americano. Él sufre rechazo y pér…" at bounding box center [1086, 457] width 870 height 19
click at [884, 460] on textarea "[PERSON_NAME] y [PERSON_NAME] buscan el sueño americano. Él sufre rechazo y pér…" at bounding box center [1086, 457] width 870 height 19
type textarea "Siguiendo el consejo [PERSON_NAME] decide primeroresolver sus propios asunto pa…"
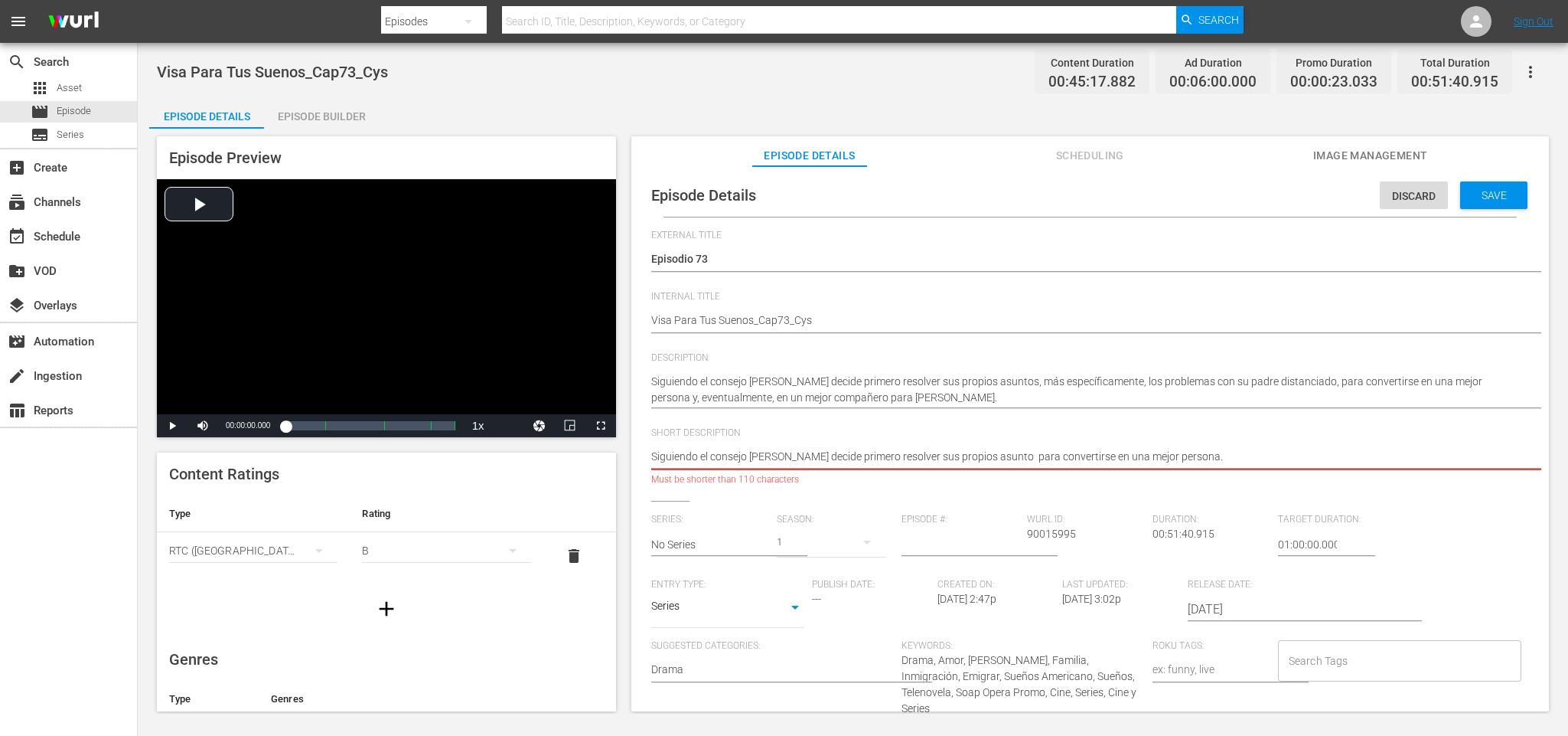
type textarea "Siguiendo el consejo [PERSON_NAME] decide primeroresolver sus propios asunto pa…"
type textarea "Siguiendo el consejo [PERSON_NAME] decide primerresolver sus propios asunto par…"
type textarea "Siguiendo el consejo [PERSON_NAME] decide primeresolver sus propios asunto para…"
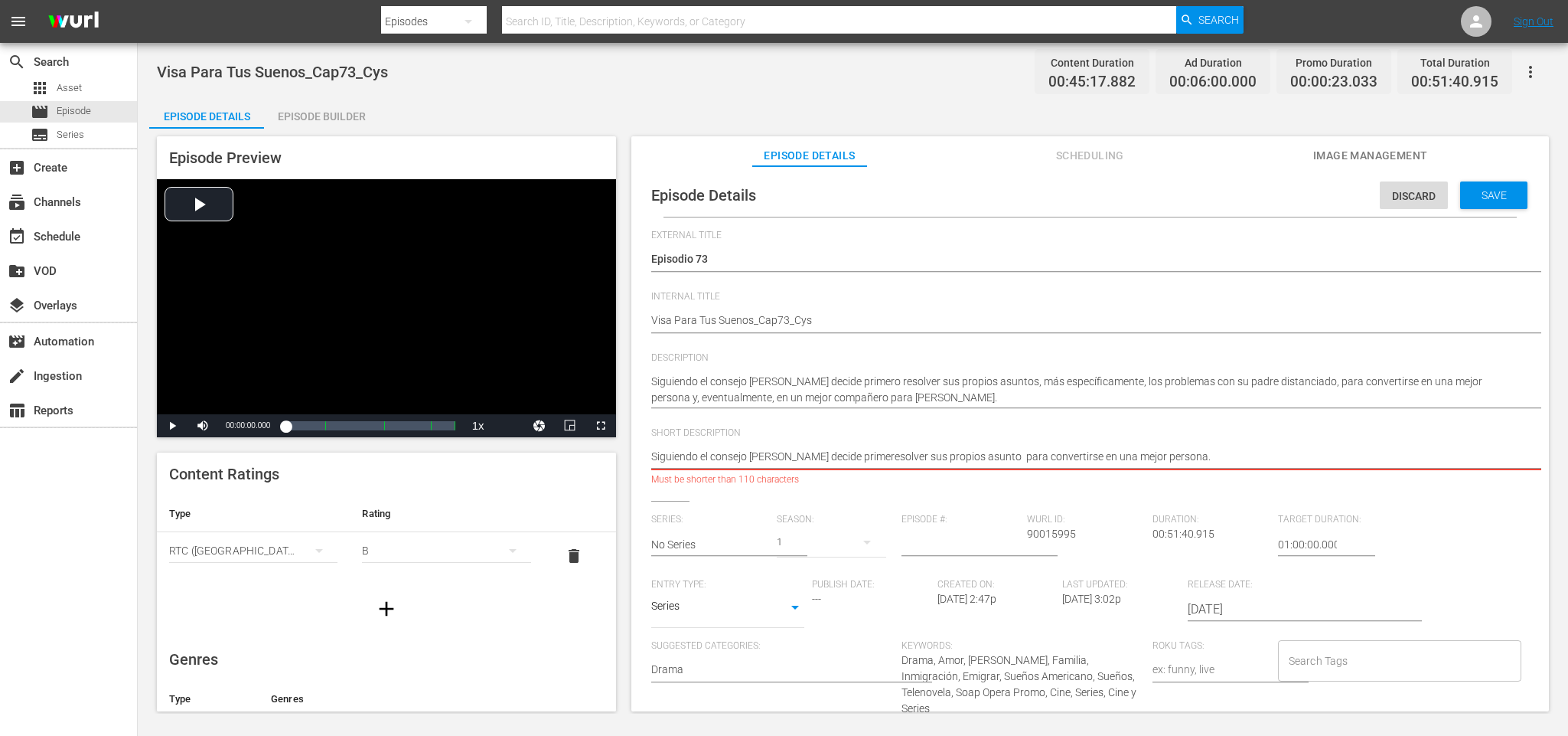
type textarea "Siguiendo el consejo [PERSON_NAME] decide primresolver sus propios asunto para …"
type textarea "Siguiendo el consejo [PERSON_NAME] decide priresolver sus propios asunto para c…"
type textarea "Siguiendo el consejo [PERSON_NAME] decide prresolver sus propios asunto para co…"
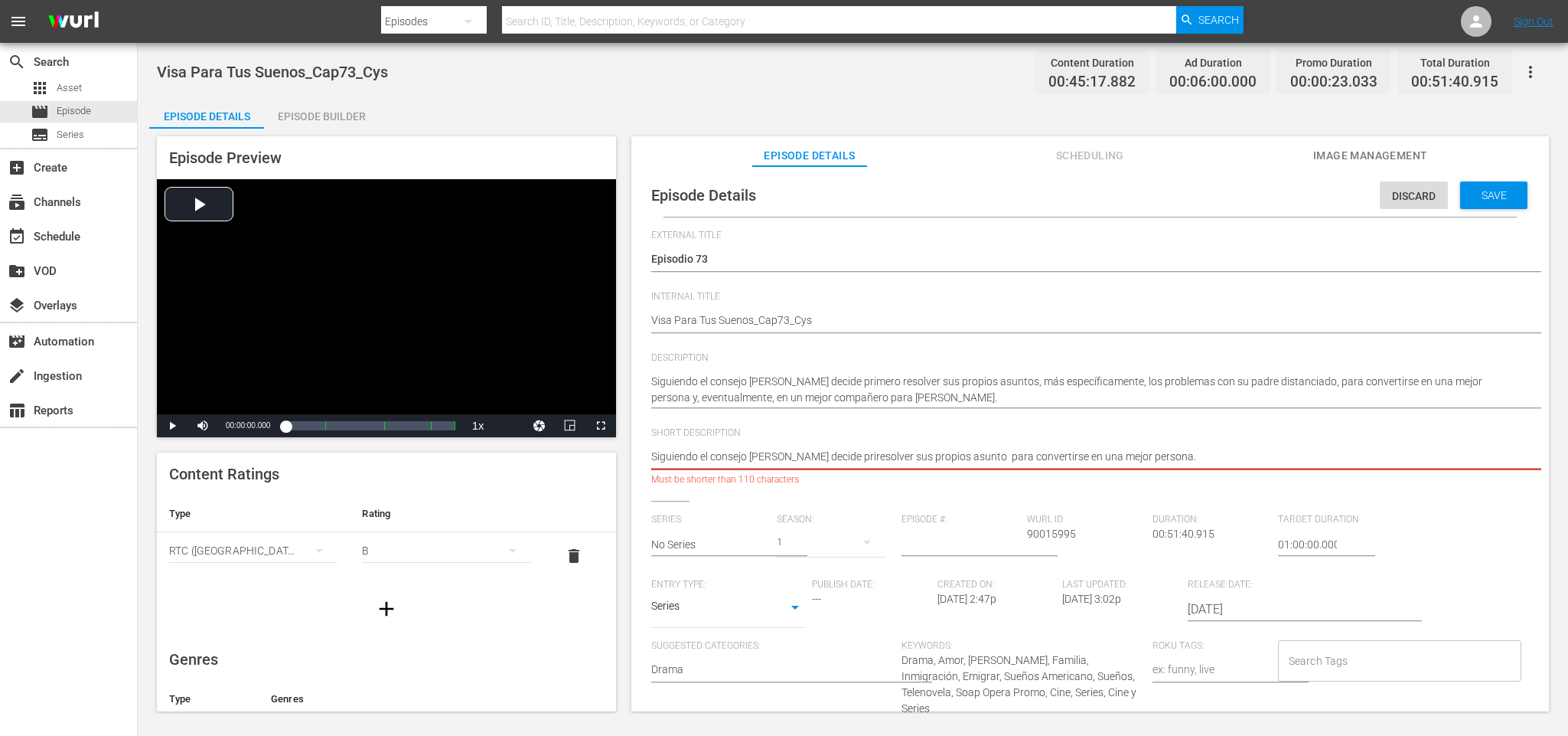
type textarea "Siguiendo el consejo [PERSON_NAME] decide prresolver sus propios asunto para co…"
type textarea "Siguiendo el consejo [PERSON_NAME] decide presolver sus propios asunto para con…"
type textarea "Siguiendo el consejo [PERSON_NAME] decide resolver sus propios asunto para conv…"
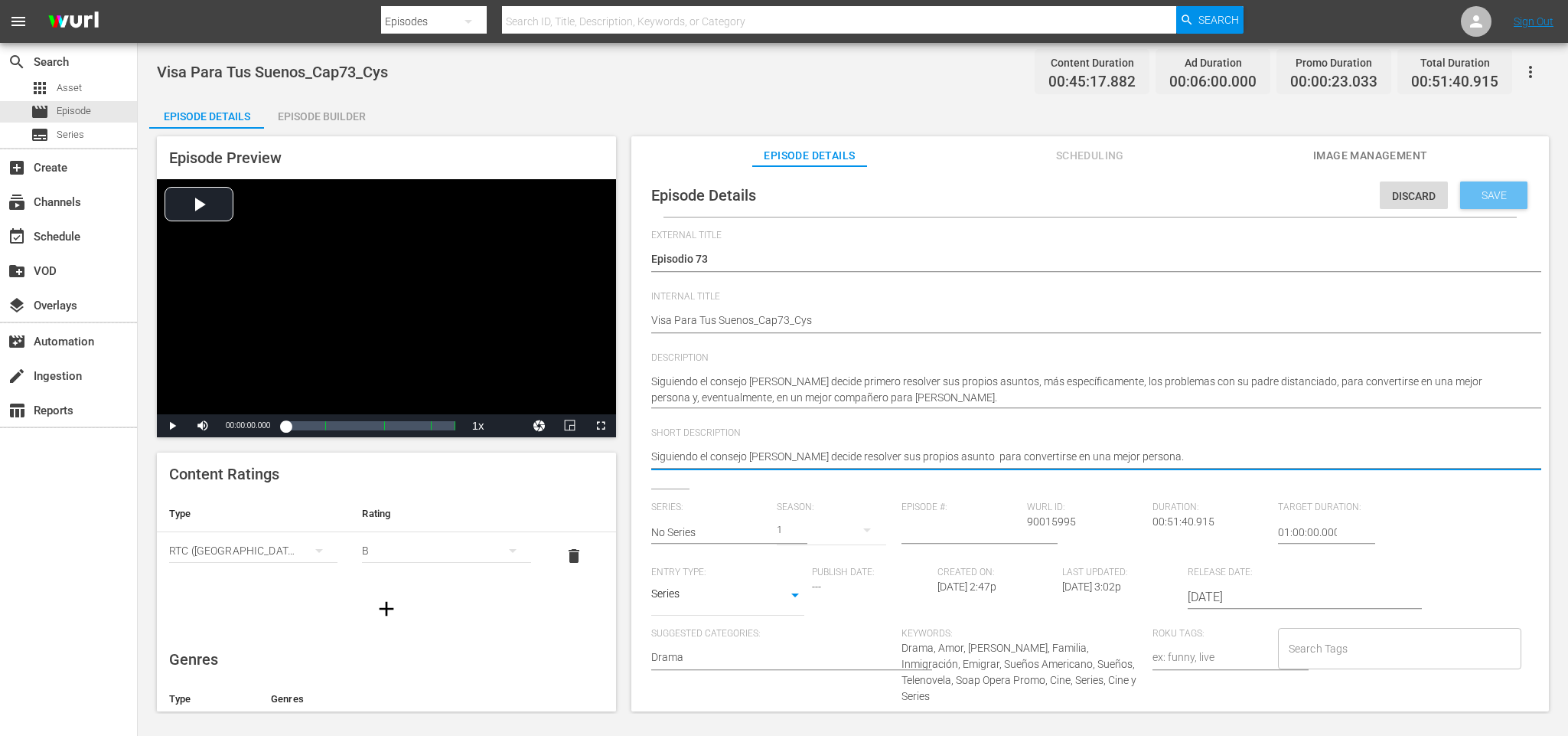
type textarea "Siguiendo el consejo [PERSON_NAME] decide resolver sus propios asunto para conv…"
click at [1482, 194] on span "Save" at bounding box center [1495, 195] width 50 height 12
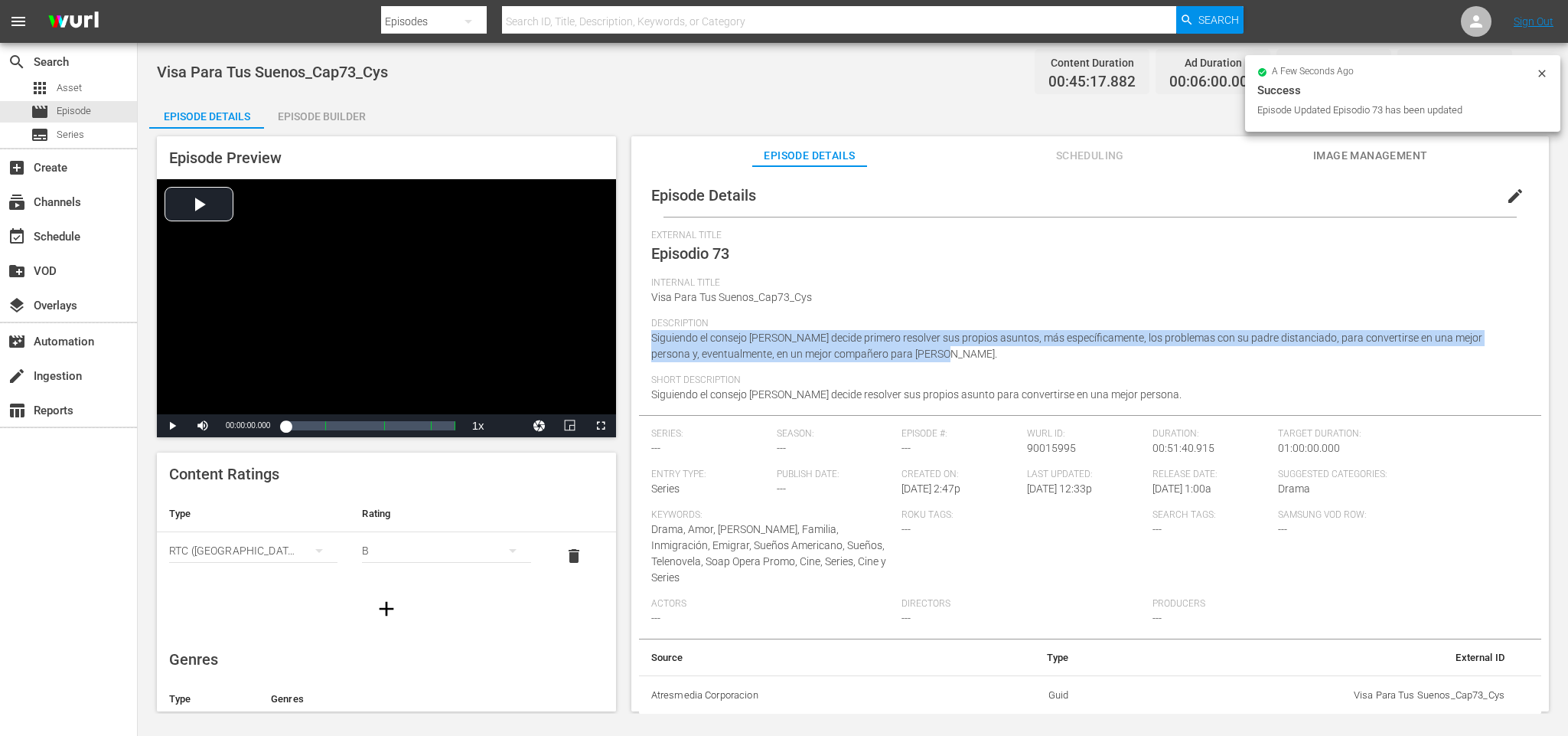
drag, startPoint x: 901, startPoint y: 357, endPoint x: 650, endPoint y: 337, distance: 251.8
click at [651, 337] on div "Description Siguiendo el consejo [PERSON_NAME] decide primero resolver sus prop…" at bounding box center [1090, 346] width 878 height 56
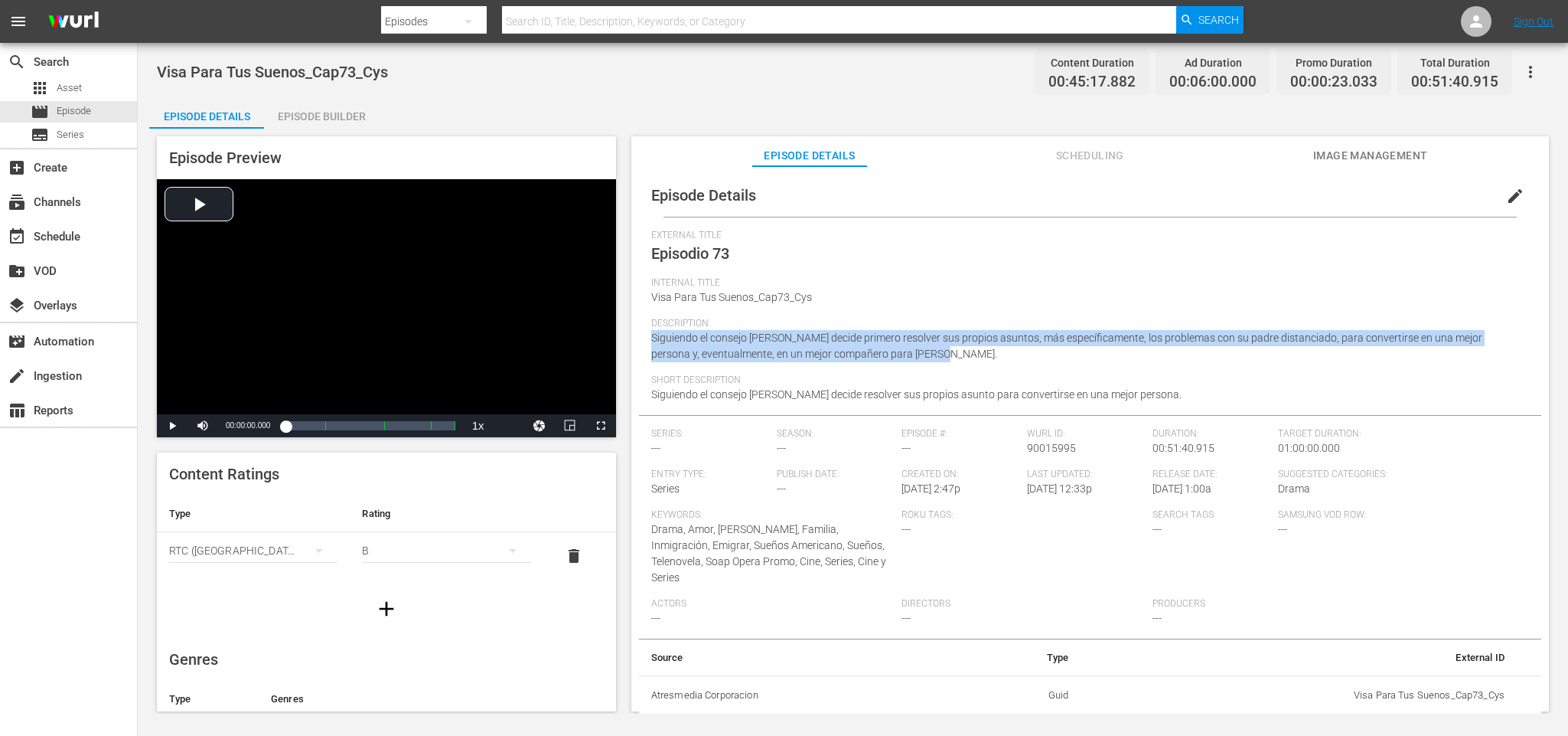
copy span "Siguiendo el consejo [PERSON_NAME] decide primero resolver sus propios asuntos,…"
drag, startPoint x: 1040, startPoint y: 398, endPoint x: 653, endPoint y: 400, distance: 387.0
click at [653, 400] on div "Short Description Siguiendo el consejo [PERSON_NAME] decide resolver sus propio…" at bounding box center [1090, 395] width 878 height 40
copy span "Siguiendo el consejo [PERSON_NAME] decide resolver sus propios asunto para conv…"
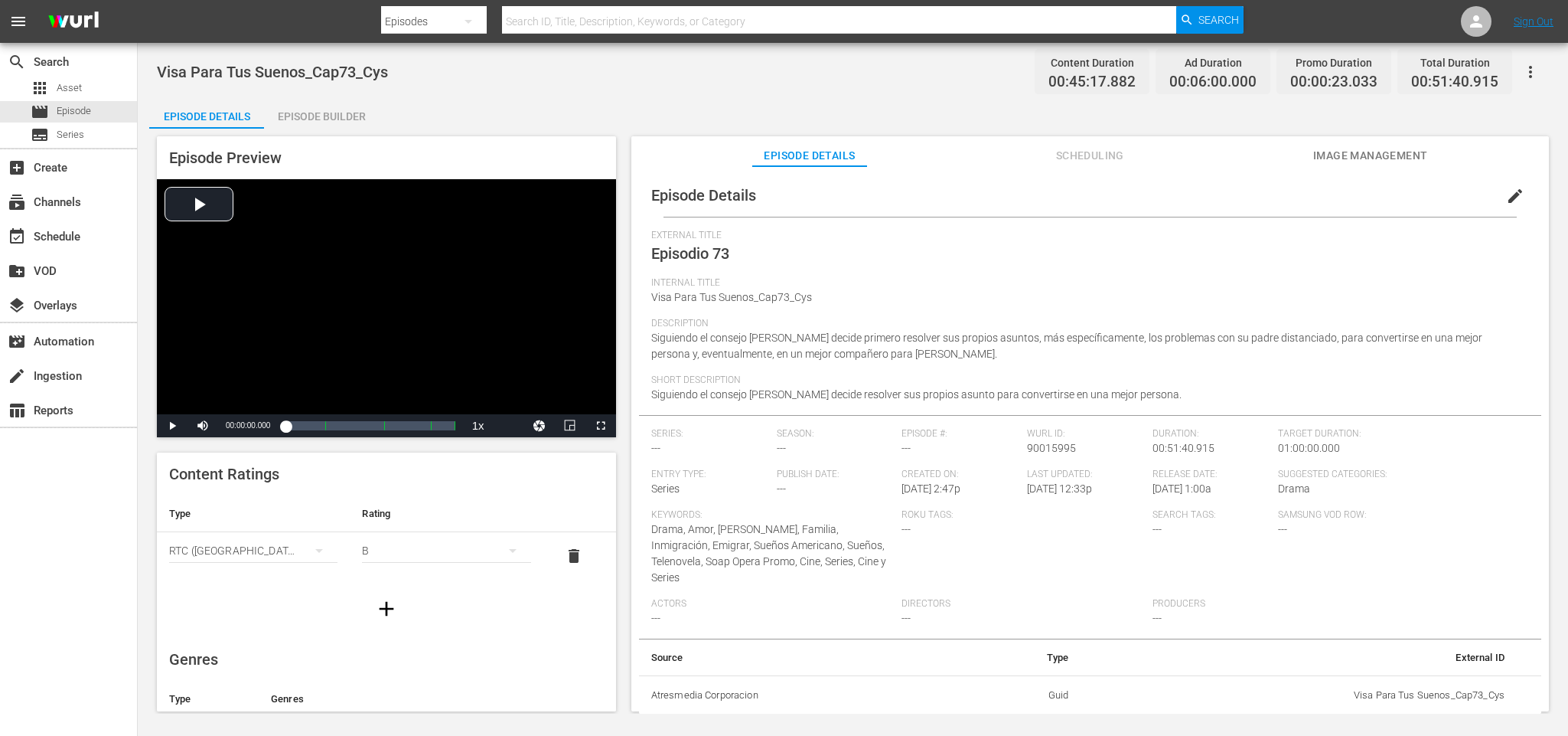
click at [798, 295] on span "Visa Para Tus Suenos_Cap73_Cys" at bounding box center [732, 296] width 161 height 12
click at [1511, 198] on span "edit" at bounding box center [1515, 196] width 19 height 19
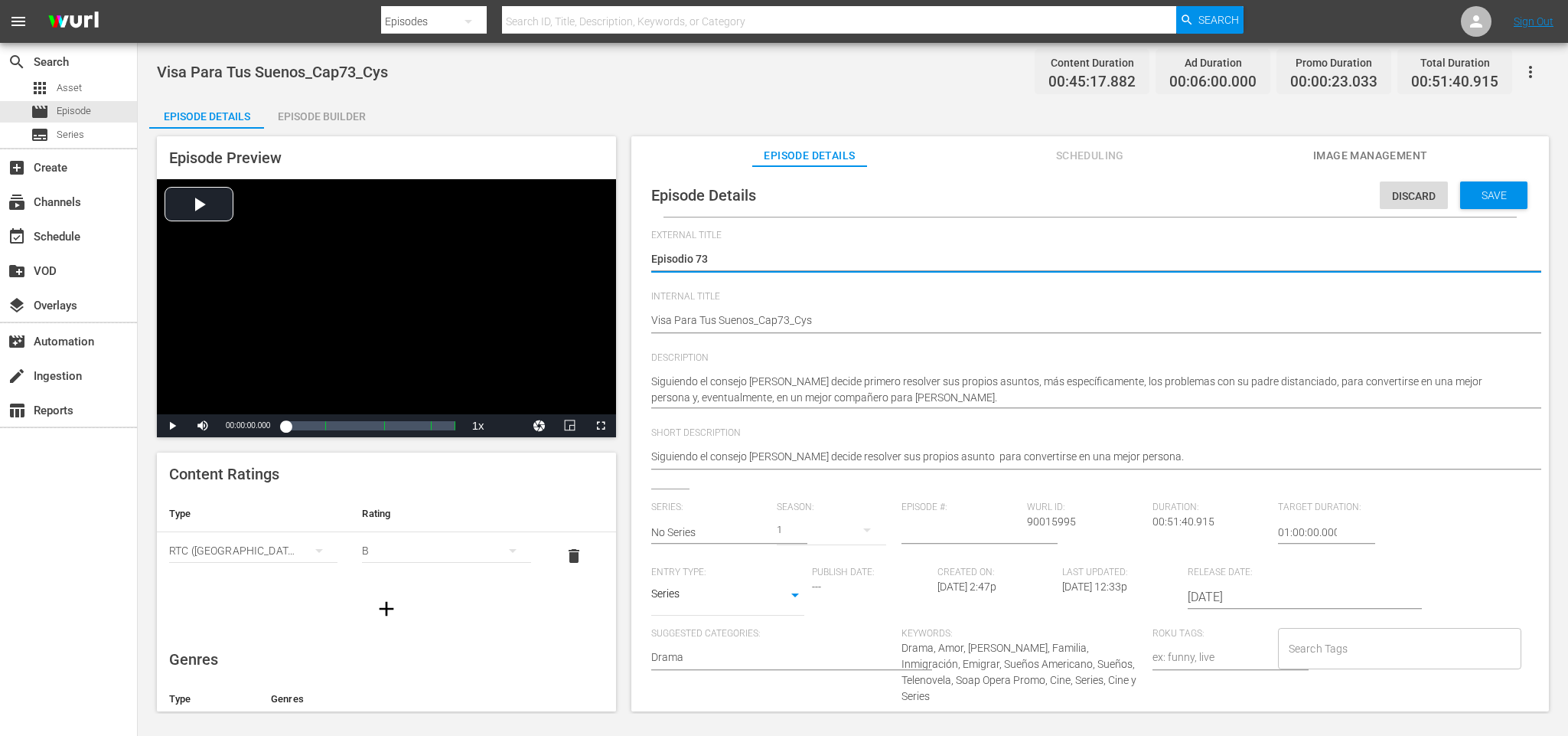
click at [1496, 193] on span "Save" at bounding box center [1495, 195] width 50 height 12
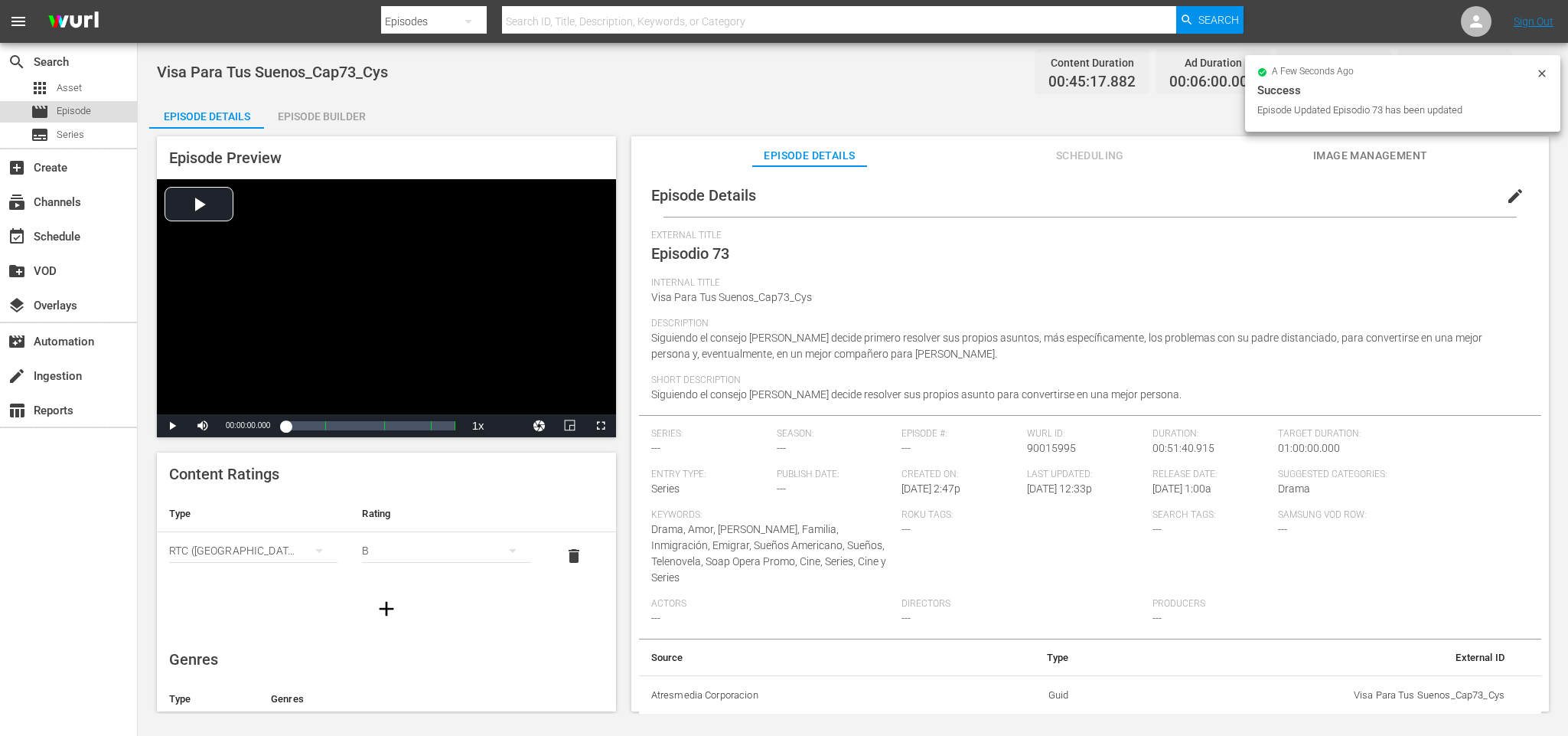
click at [63, 108] on span "Episode" at bounding box center [73, 110] width 35 height 15
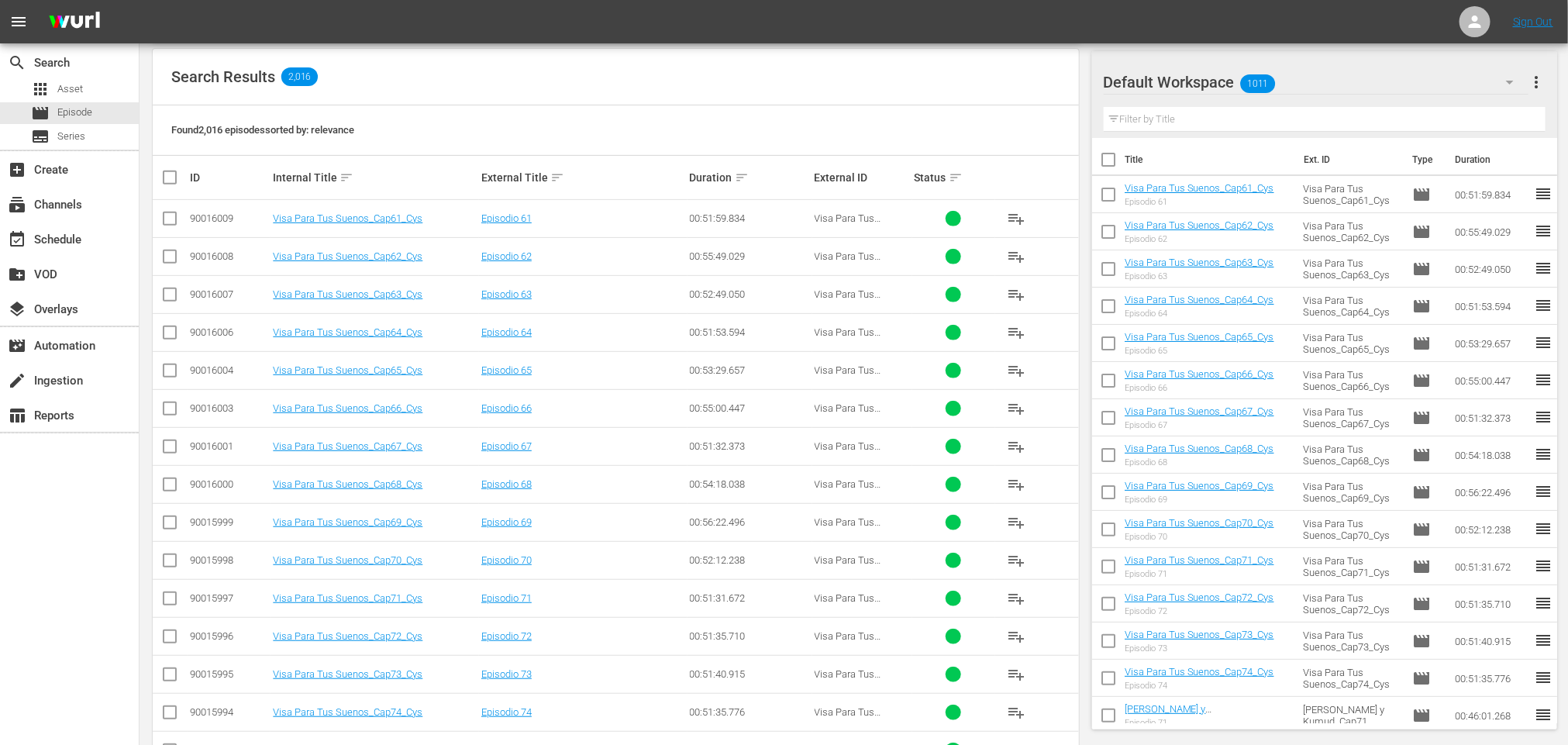
scroll to position [349, 0]
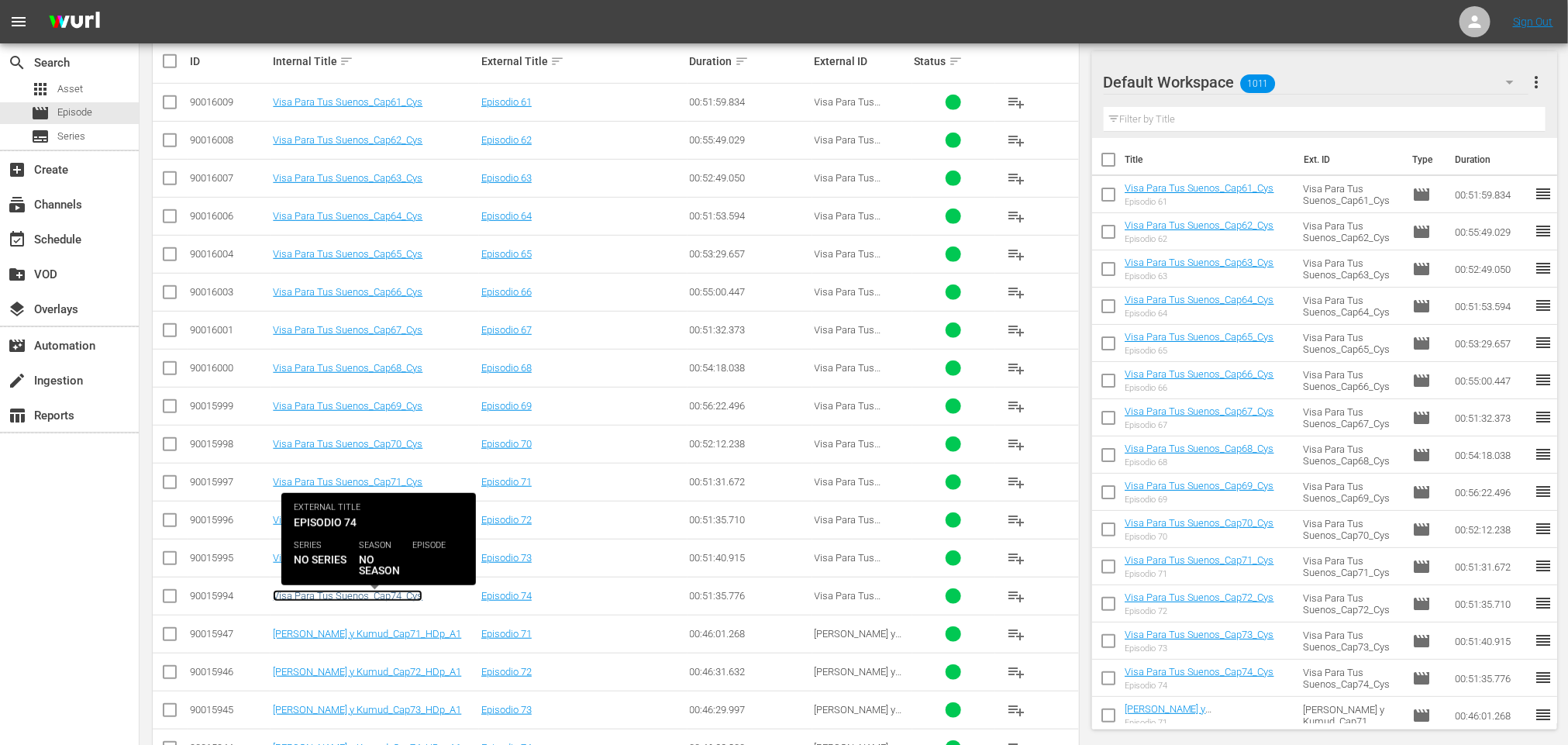
click at [418, 598] on link "Visa Para Tus Suenos_Cap74_Cys" at bounding box center [348, 596] width 150 height 11
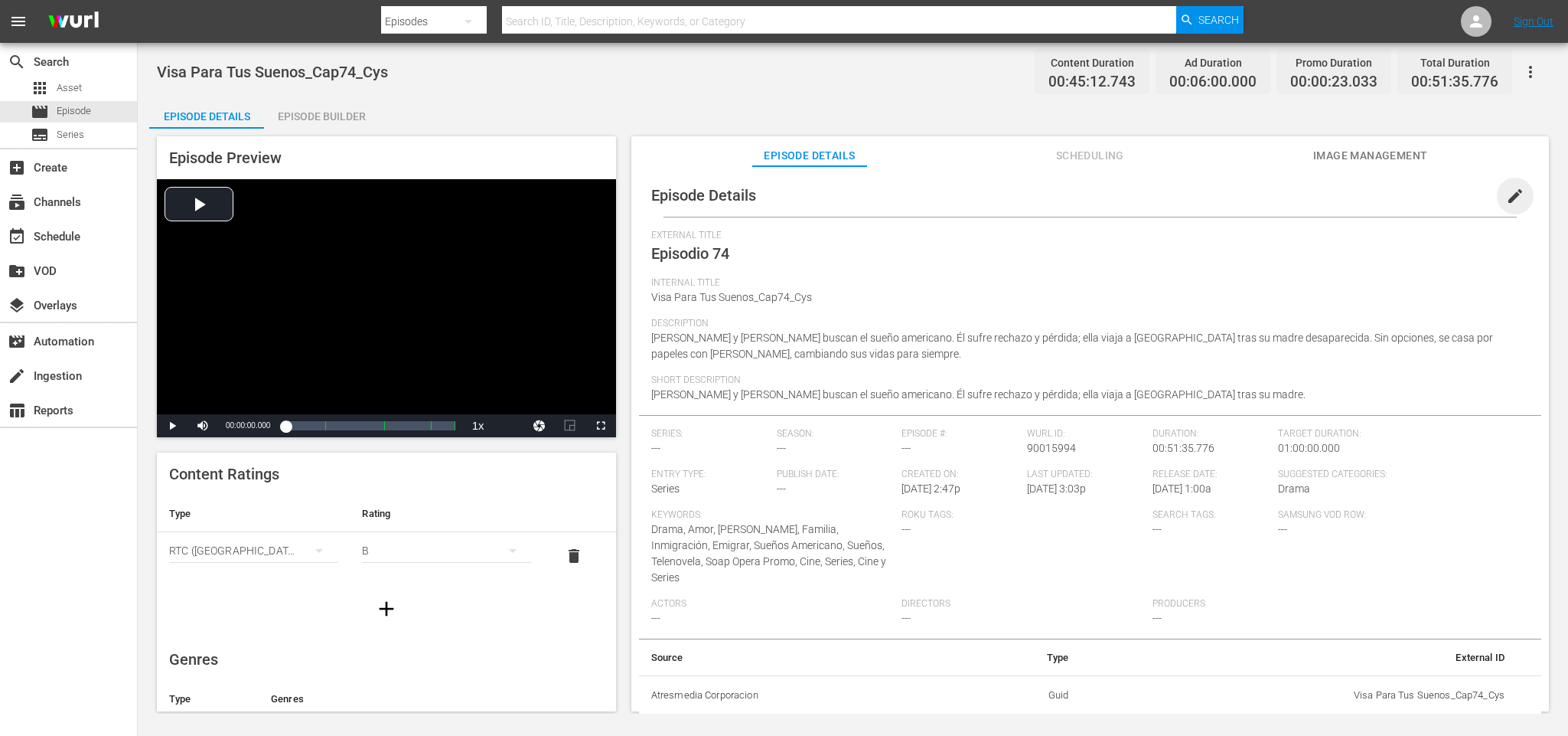
click at [1506, 198] on span "edit" at bounding box center [1515, 196] width 19 height 19
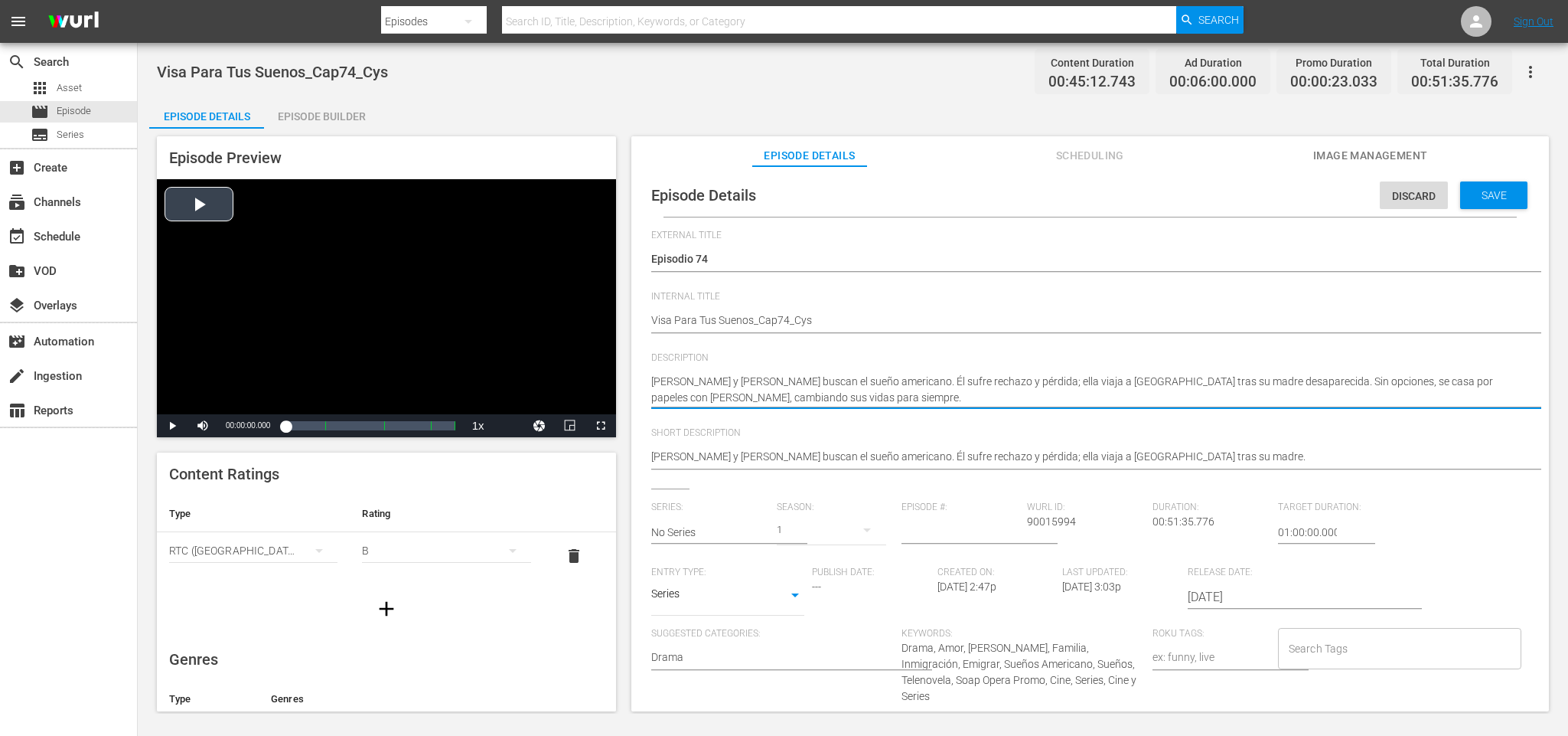
drag, startPoint x: 724, startPoint y: 394, endPoint x: 596, endPoint y: 350, distance: 135.4
click at [596, 350] on div "Episode Preview Video Player is loading. Play Video Play Mute Current Time 00:0…" at bounding box center [852, 426] width 1408 height 595
paste textarea ""Ahora lista para vivir según su mantra de “regresar con la persona que más ama…"
type textarea ""Ahora lista para vivir según su mantra de “regresar con la persona que más ama…"
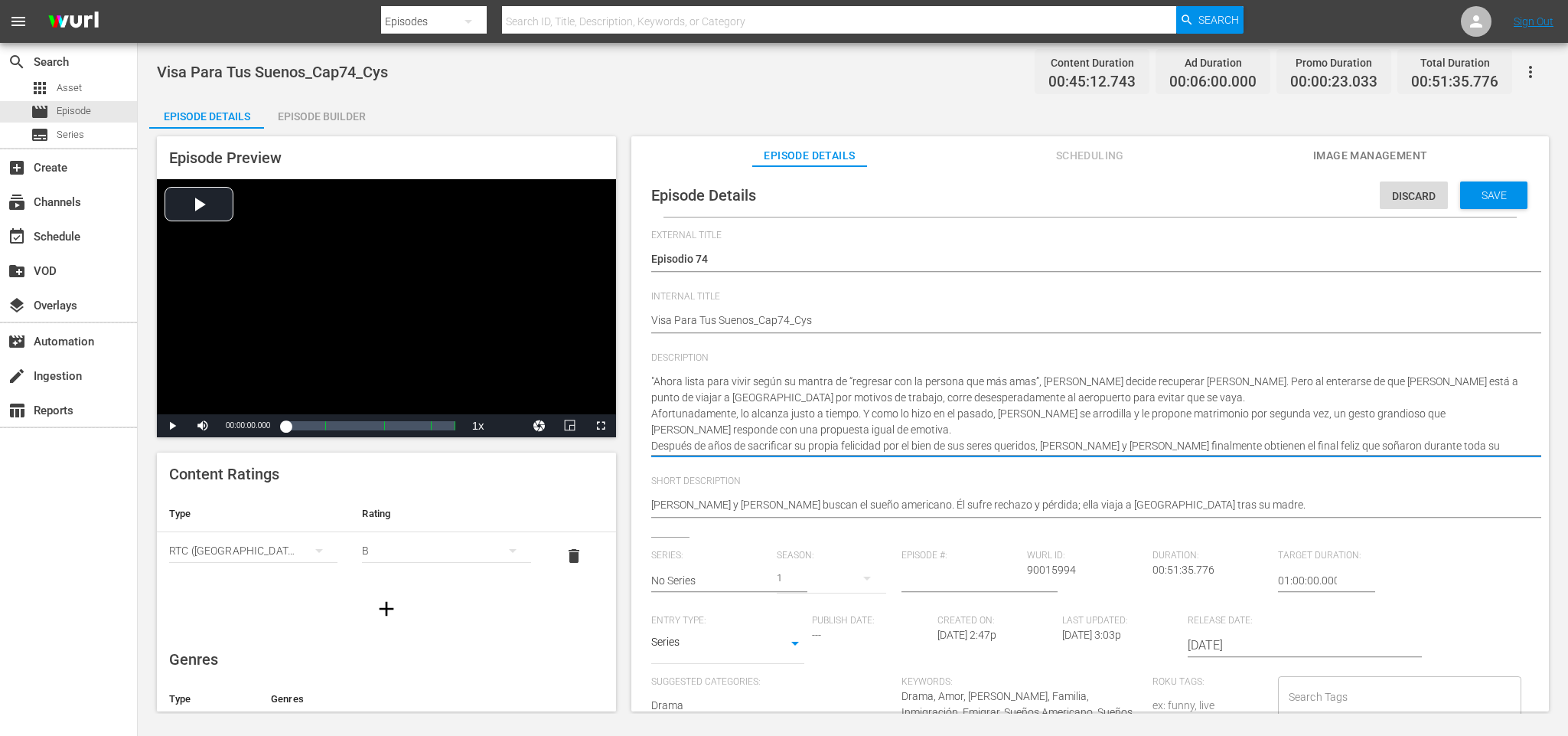
drag, startPoint x: 1244, startPoint y: 450, endPoint x: 1034, endPoint y: 399, distance: 216.1
click at [1034, 399] on textarea "[PERSON_NAME] y [PERSON_NAME] buscan el sueño americano. Él sufre rechazo y pér…" at bounding box center [1086, 414] width 870 height 81
type textarea ""Ahora lista para vivir según su mantra de “regresar con la persona que más ama…"
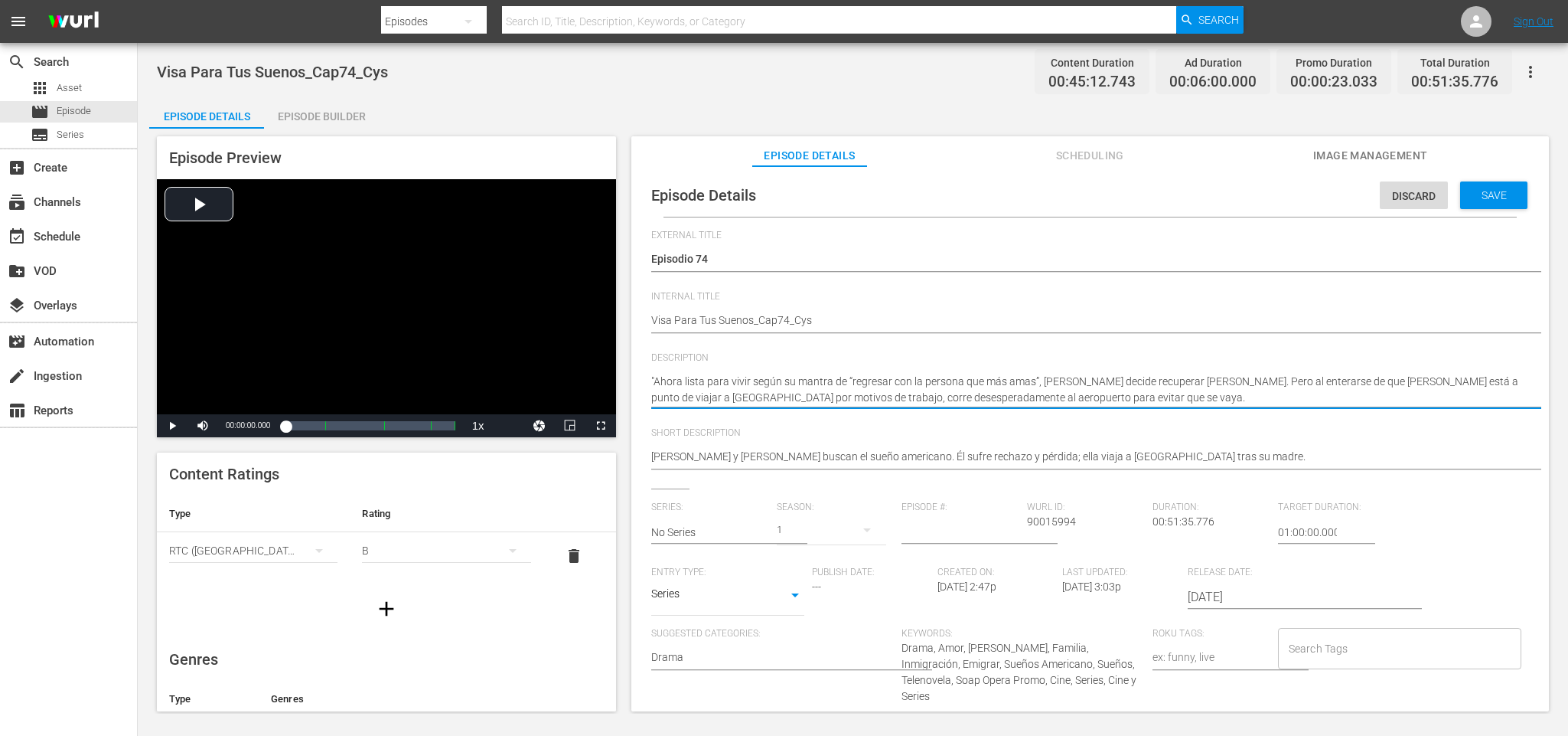
drag, startPoint x: 652, startPoint y: 380, endPoint x: 1172, endPoint y: 382, distance: 520.0
click at [1172, 382] on textarea "[PERSON_NAME] y [PERSON_NAME] buscan el sueño americano. Él sufre rechazo y pér…" at bounding box center [1086, 390] width 870 height 32
type textarea ""Ahora lista para vivir según su mantra de “regresar con la persona que más ama…"
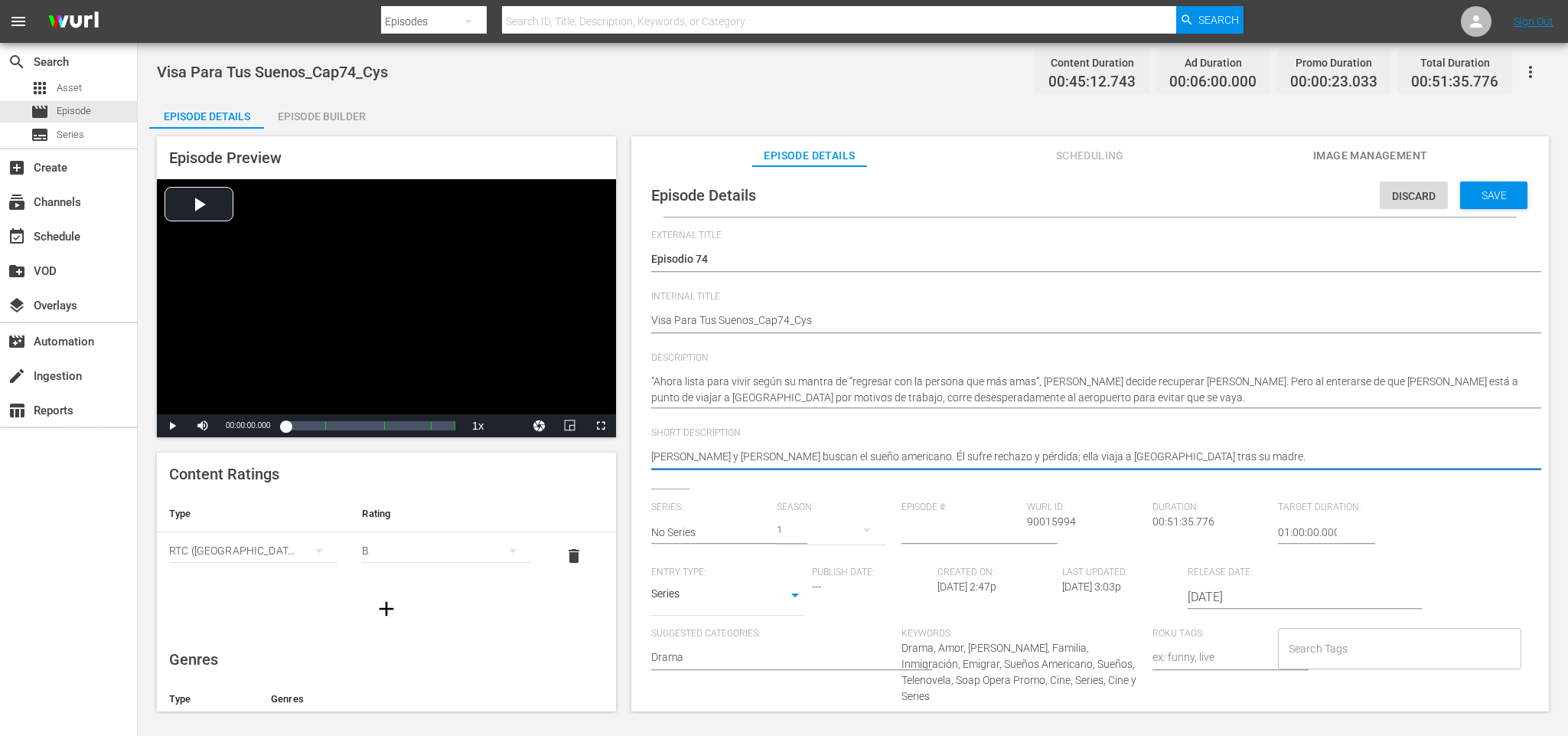
drag, startPoint x: 772, startPoint y: 453, endPoint x: 622, endPoint y: 449, distance: 150.1
click at [623, 450] on div "Episode Preview Video Player is loading. Play Video Play Mute Current Time 00:0…" at bounding box center [852, 426] width 1408 height 595
paste textarea ""Ahora lista para vivir según su mantra de “regresar con la persona que más ama…"
type textarea ""Ahora lista para vivir según su mantra de “regresar con la persona que más ama…"
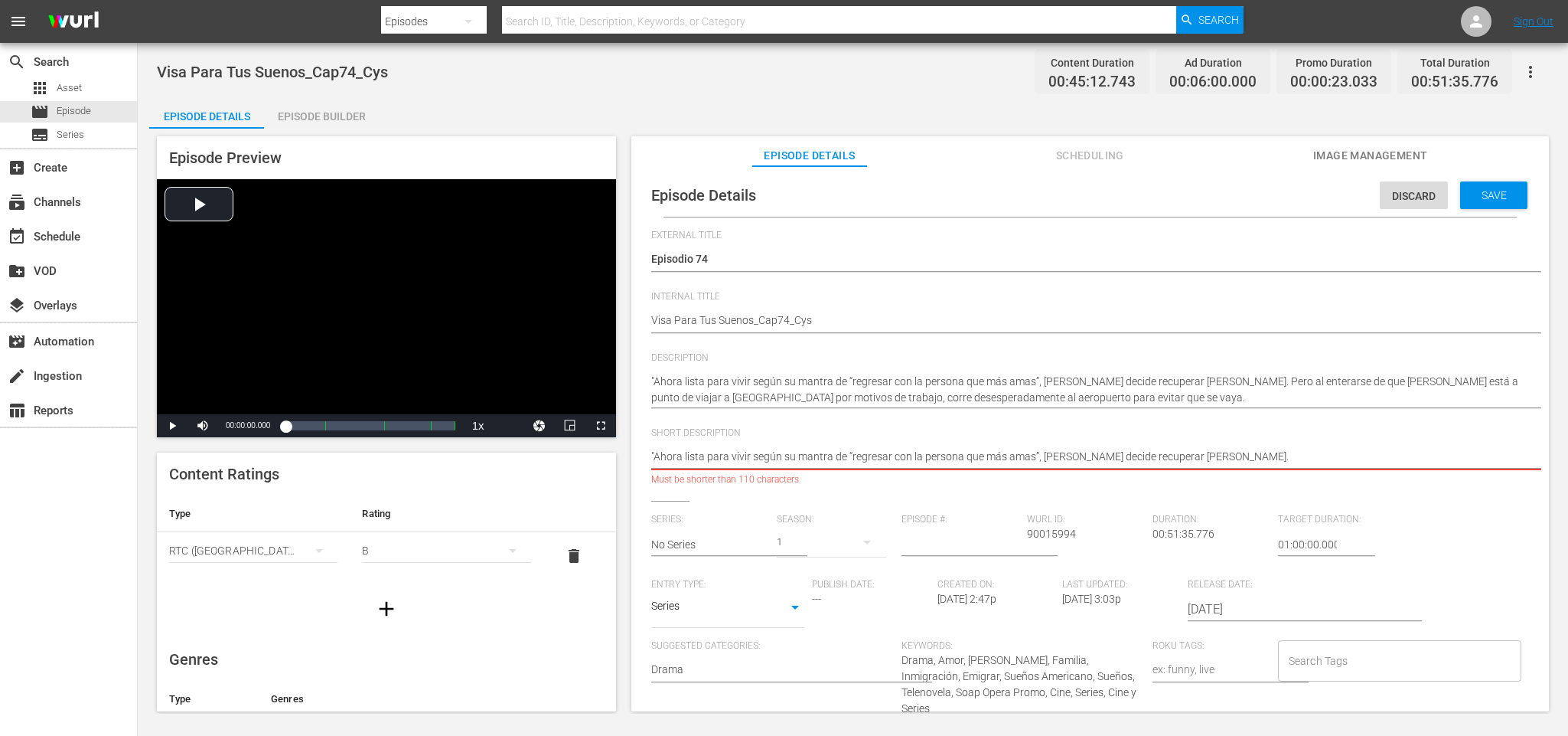
click at [846, 455] on textarea "[PERSON_NAME] y [PERSON_NAME] buscan el sueño americano. Él sufre rechazo y pér…" at bounding box center [1086, 457] width 870 height 19
type textarea ""Ahora lista para vivir según su mantra de regresar con la persona que más amas…"
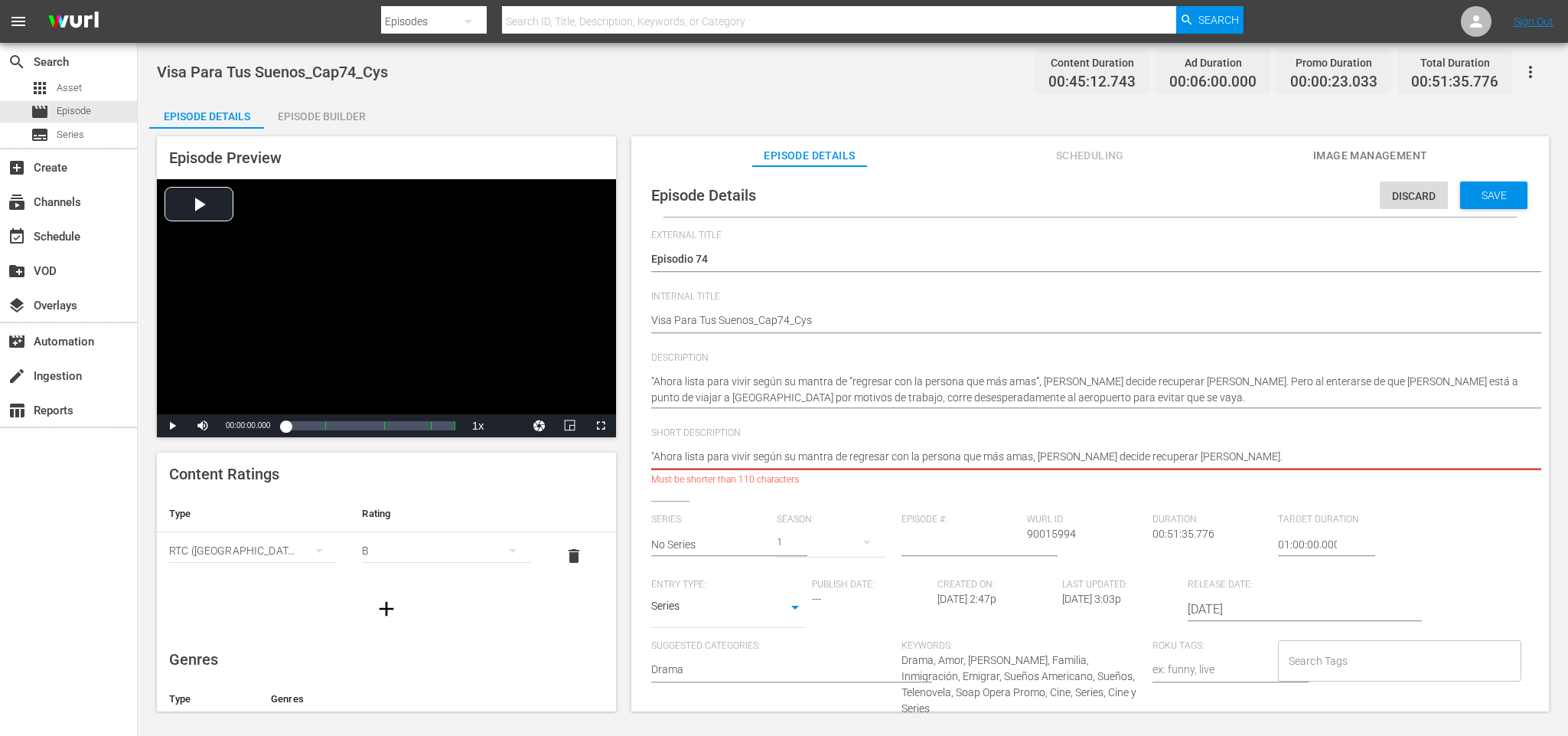
drag, startPoint x: 683, startPoint y: 453, endPoint x: 524, endPoint y: 457, distance: 159.1
click at [524, 457] on div "Episode Preview Video Player is loading. Play Video Play Mute Current Time 00:0…" at bounding box center [852, 426] width 1408 height 595
type textarea "lista para vivir según su mantra de regresar con la persona que más amas, [PERS…"
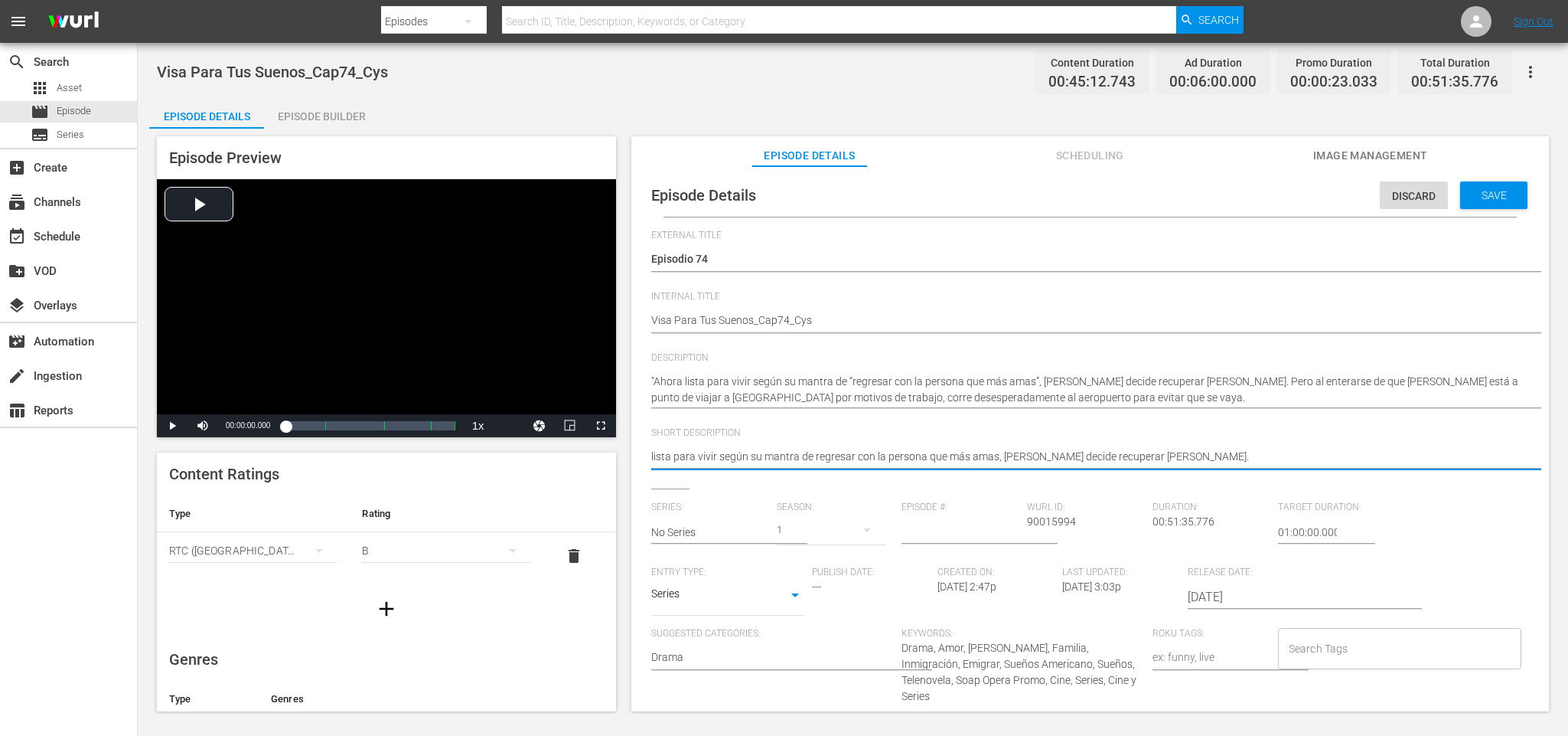
type textarea "ista para vivir según su mantra de regresar con la persona que más amas, [PERSO…"
type textarea "Lista para vivir según su mantra de regresar con la persona que más amas, [PERS…"
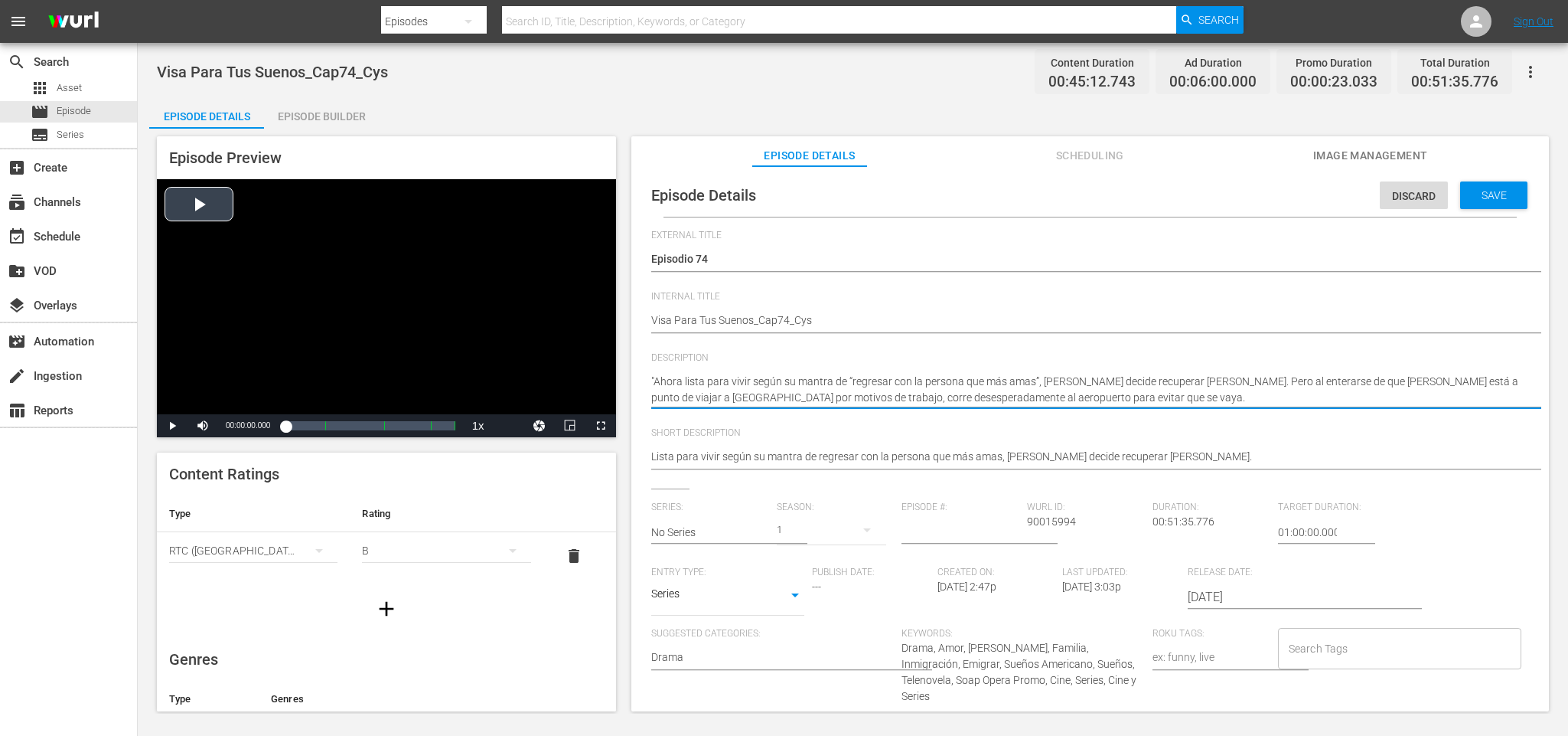
drag, startPoint x: 1006, startPoint y: 394, endPoint x: 481, endPoint y: 329, distance: 529.0
click at [481, 329] on div "Episode Preview Video Player is loading. Play Video Play Mute Current Time 00:0…" at bounding box center [852, 426] width 1408 height 595
click at [1486, 194] on span "Save" at bounding box center [1495, 195] width 50 height 12
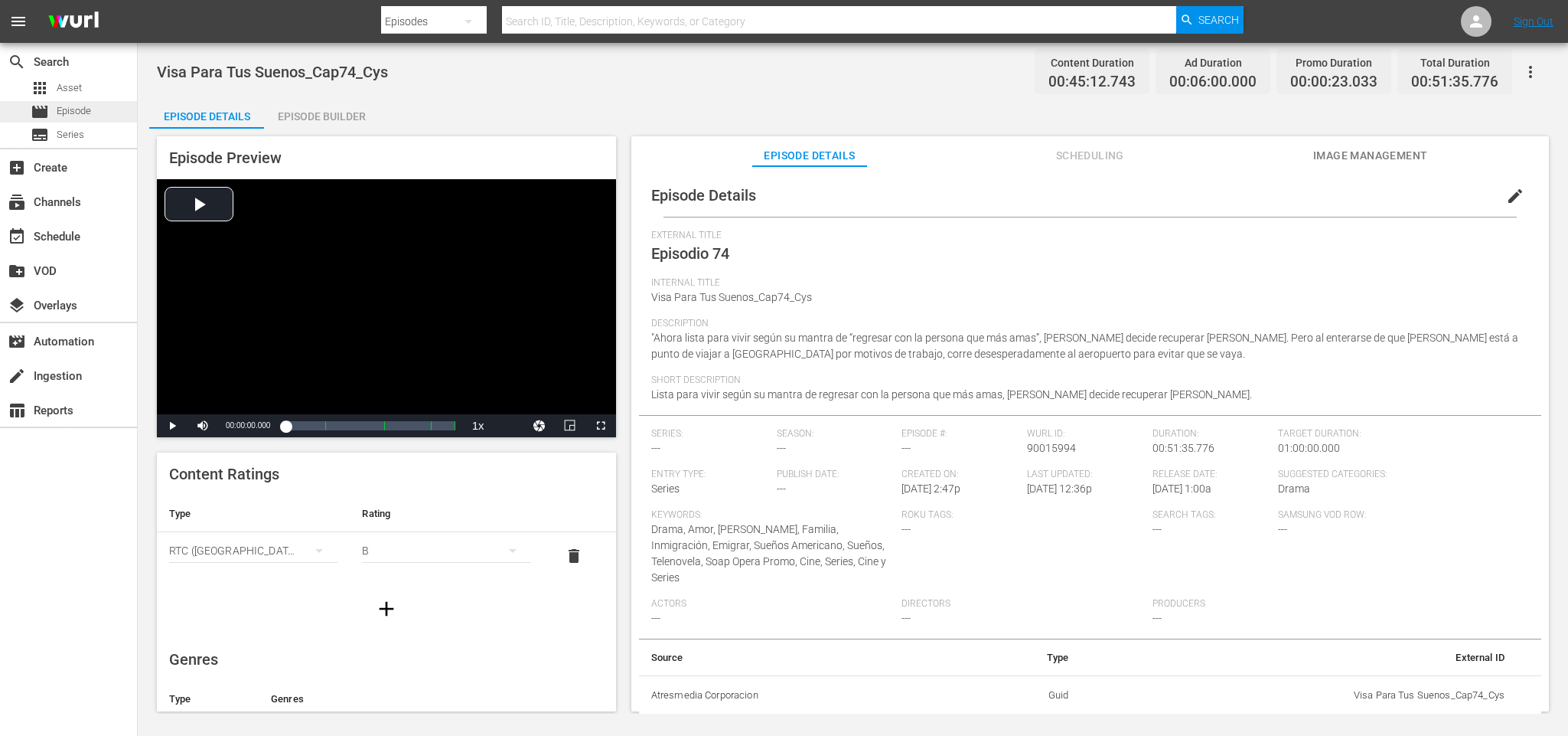
click at [69, 113] on span "Episode" at bounding box center [73, 110] width 35 height 15
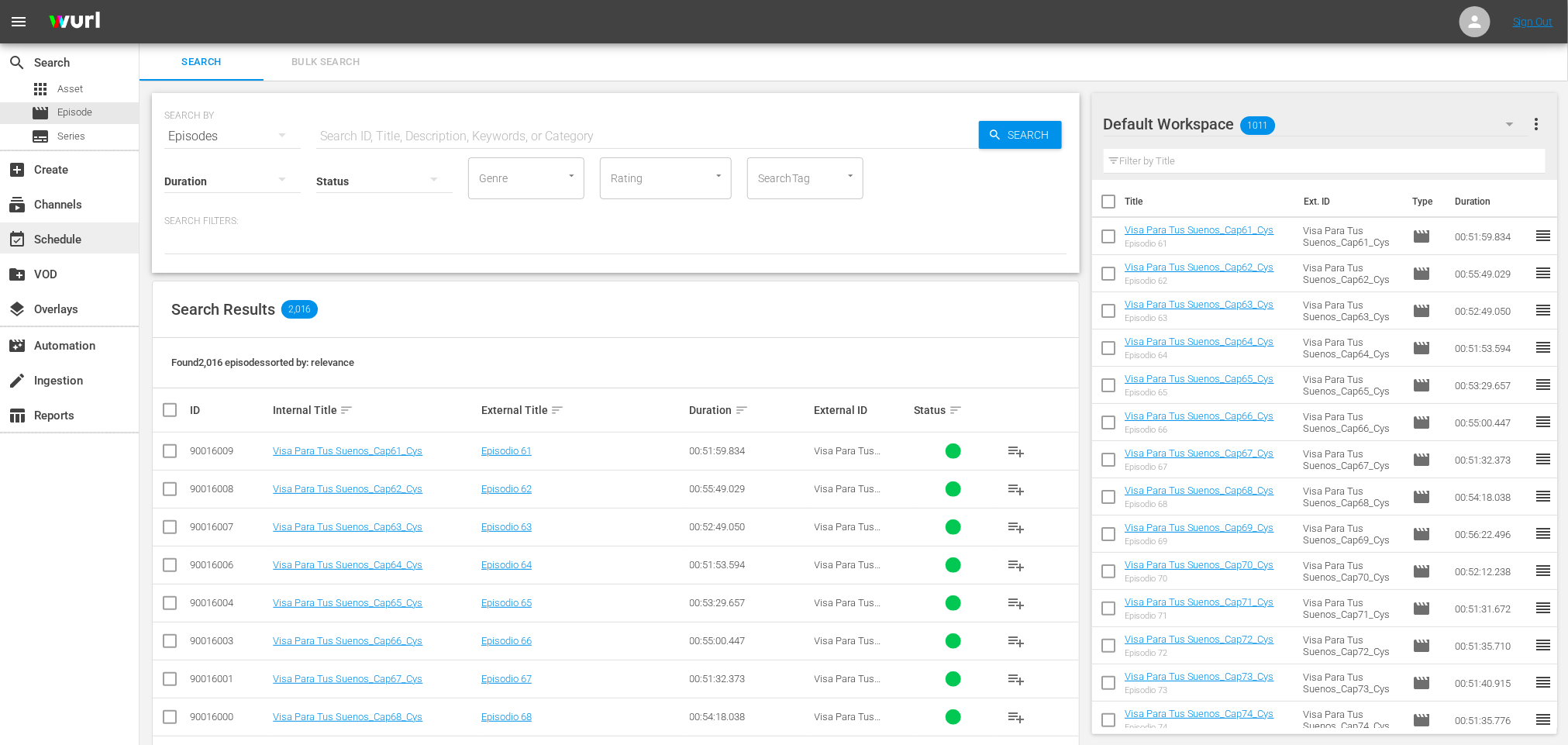
click at [70, 240] on div "event_available Schedule" at bounding box center [43, 236] width 87 height 14
